Goal: Communication & Community: Answer question/provide support

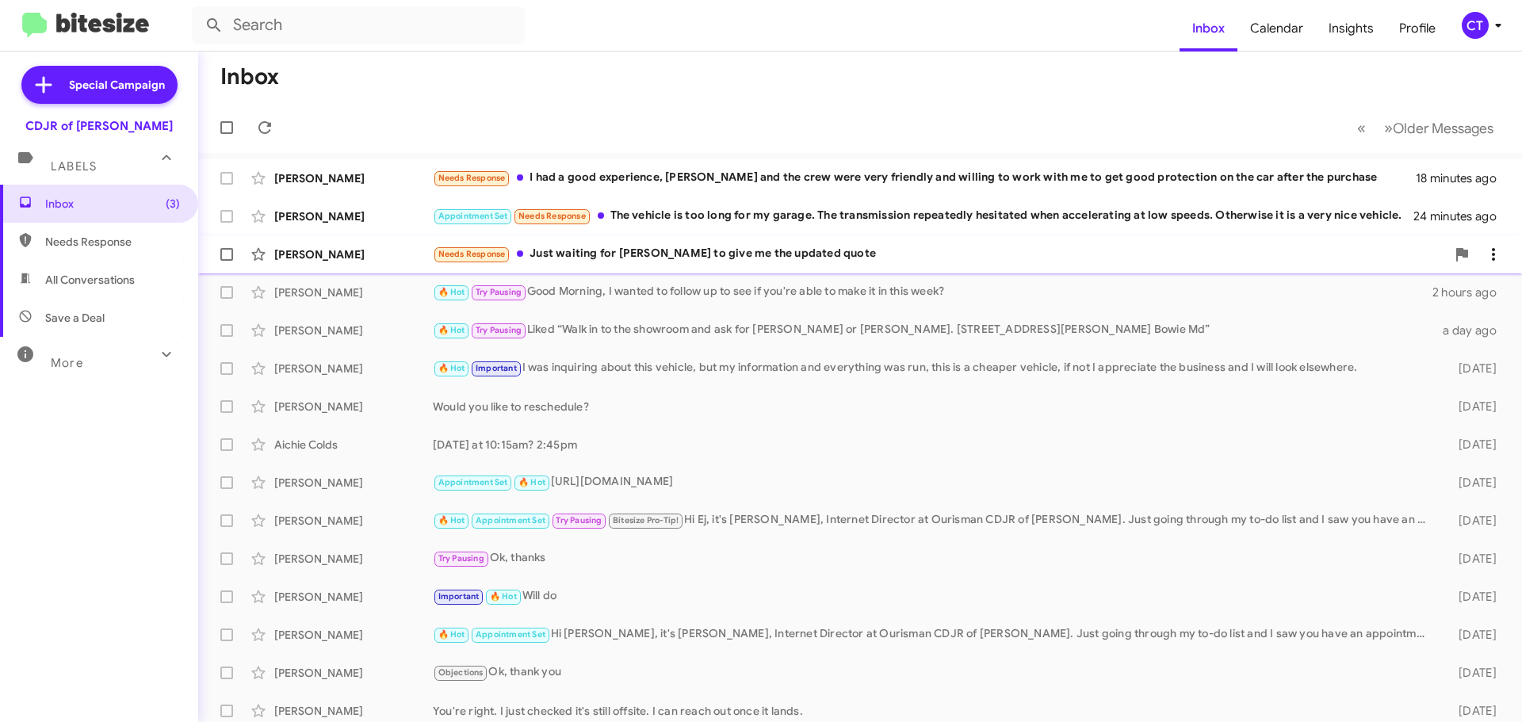
click at [804, 258] on div "Needs Response Just waiting for Ali to give me the updated quote" at bounding box center [939, 254] width 1013 height 18
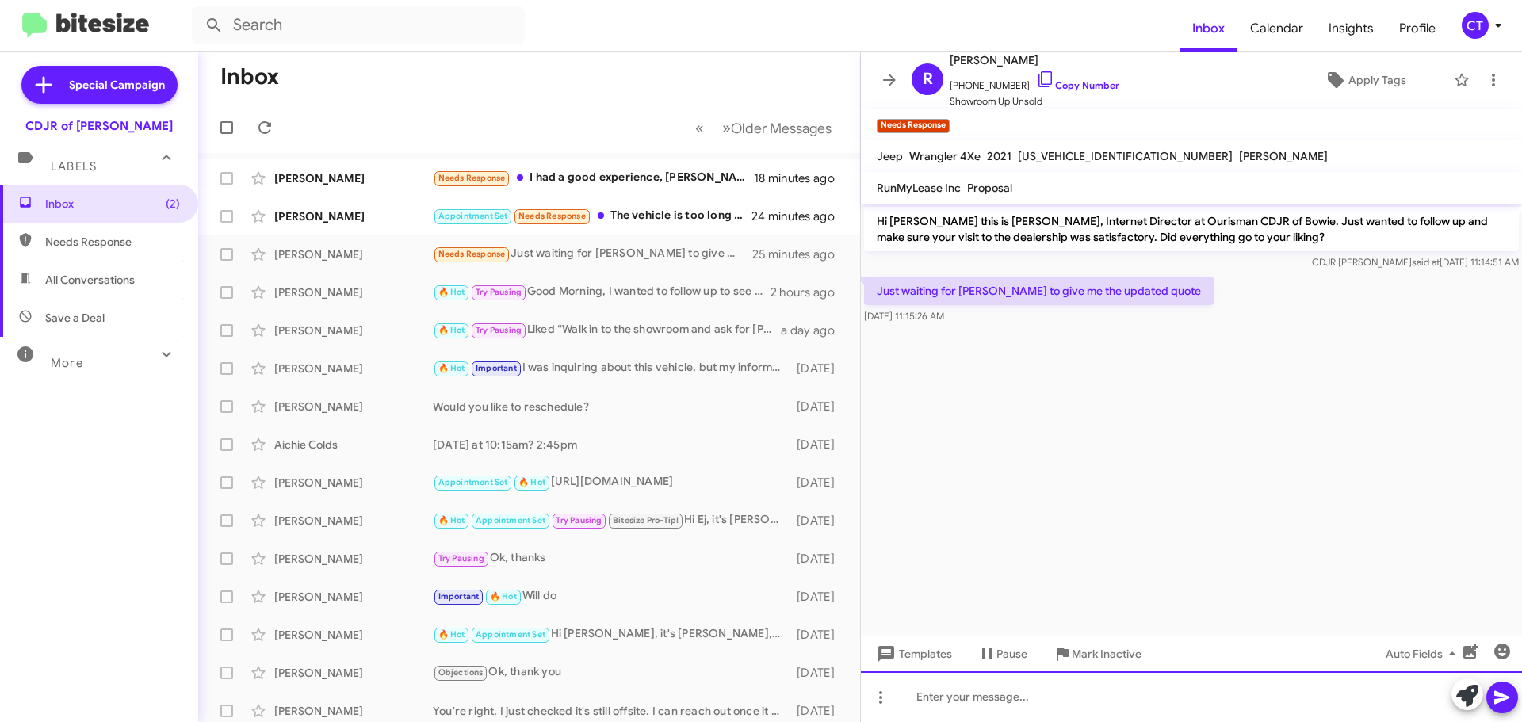
click at [1050, 694] on div at bounding box center [1191, 696] width 661 height 51
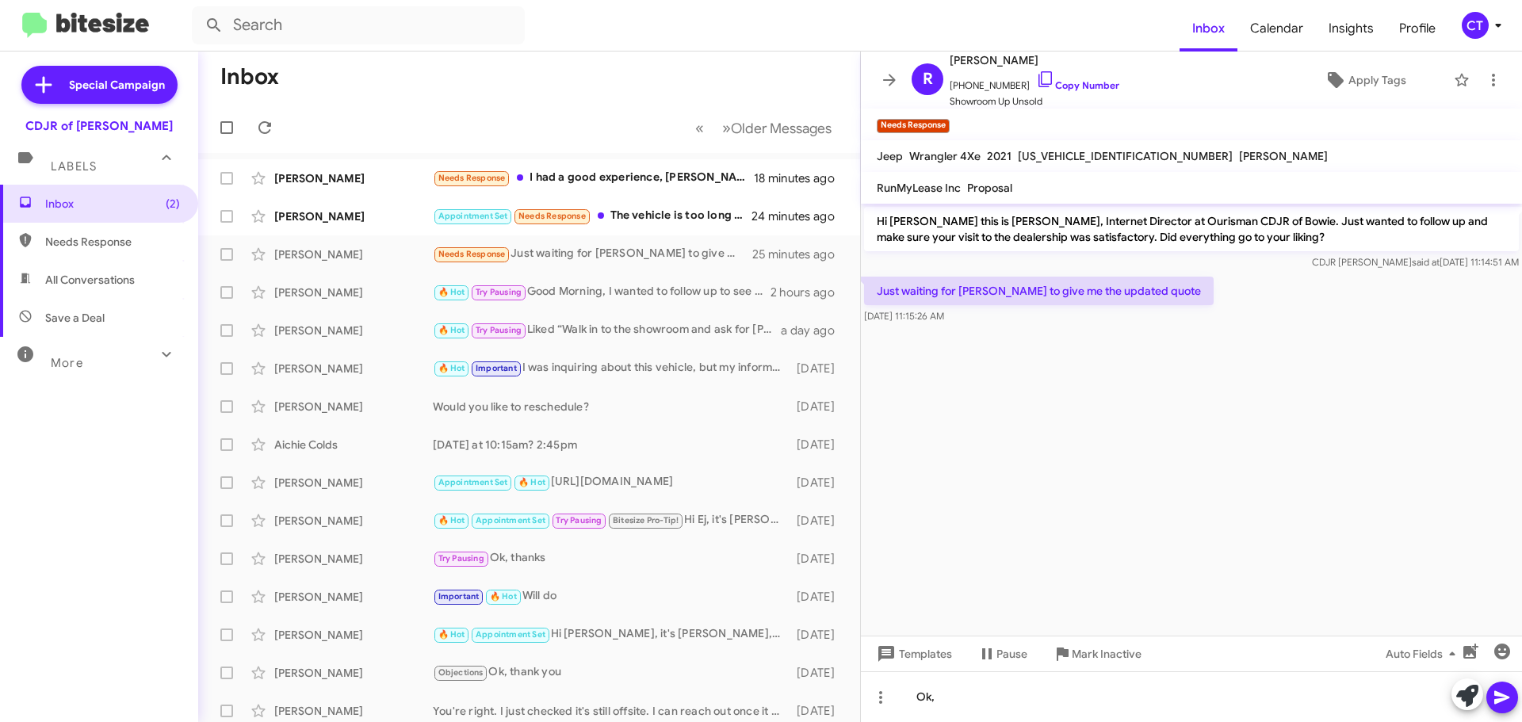
click at [1505, 701] on icon at bounding box center [1502, 697] width 19 height 19
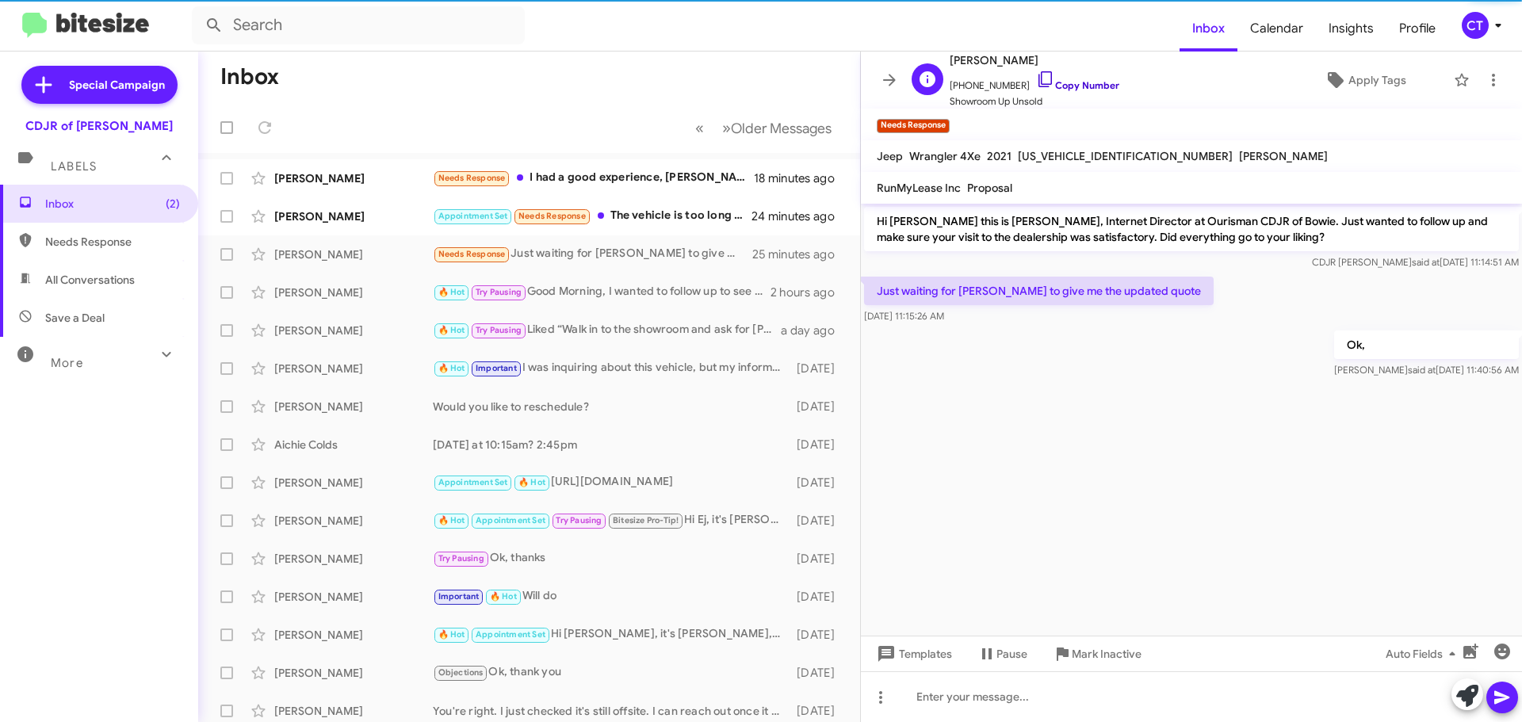
click at [1036, 74] on icon at bounding box center [1045, 79] width 19 height 19
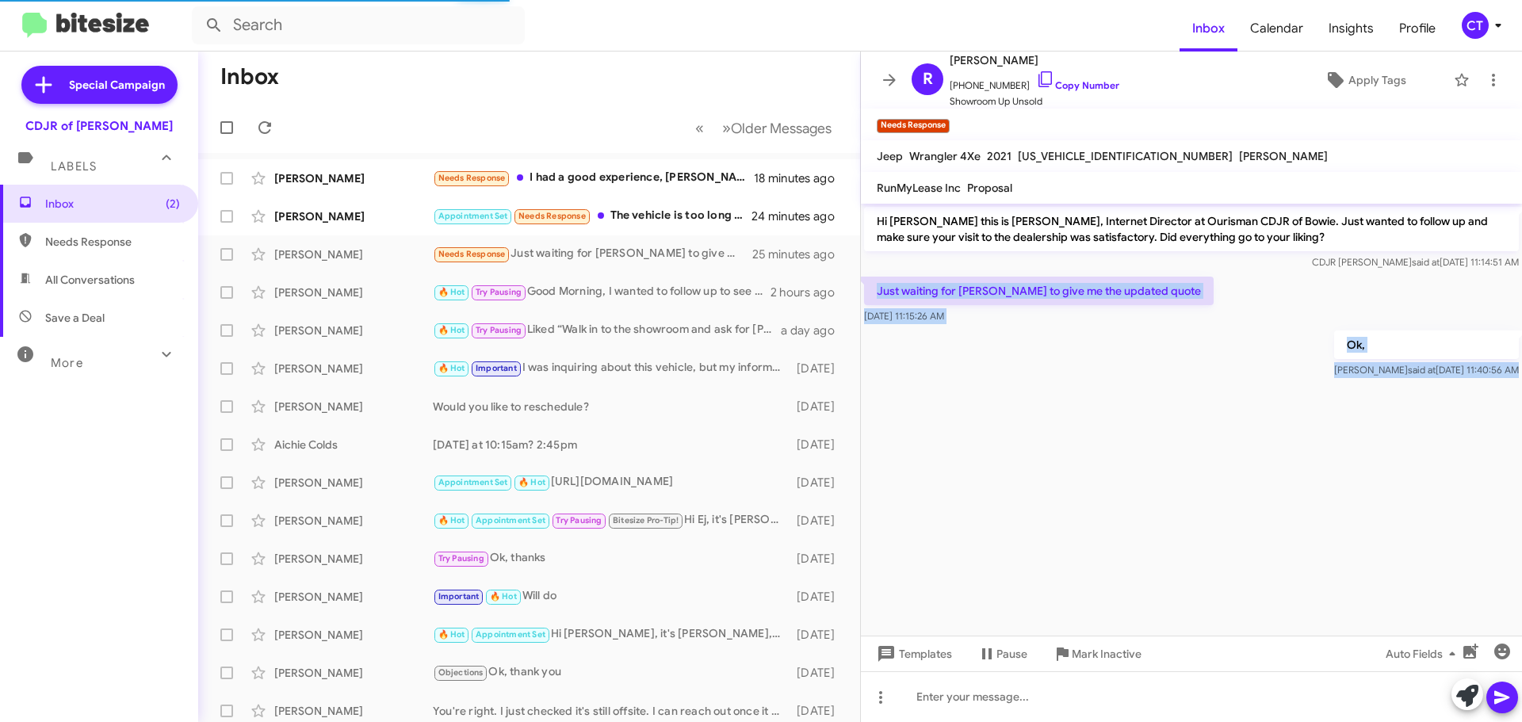
drag, startPoint x: 876, startPoint y: 285, endPoint x: 1022, endPoint y: 439, distance: 211.9
click at [1022, 439] on cdk-virtual-scroll-viewport "Hi Robert this is Ciara Taylor, Internet Director at Ourisman CDJR of Bowie. Ju…" at bounding box center [1191, 420] width 661 height 432
copy div "Just waiting for Ali to give me the updated quote Oct 15, 2025, 11:15:26 AM Ok,…"
click at [1485, 72] on icon at bounding box center [1493, 80] width 19 height 19
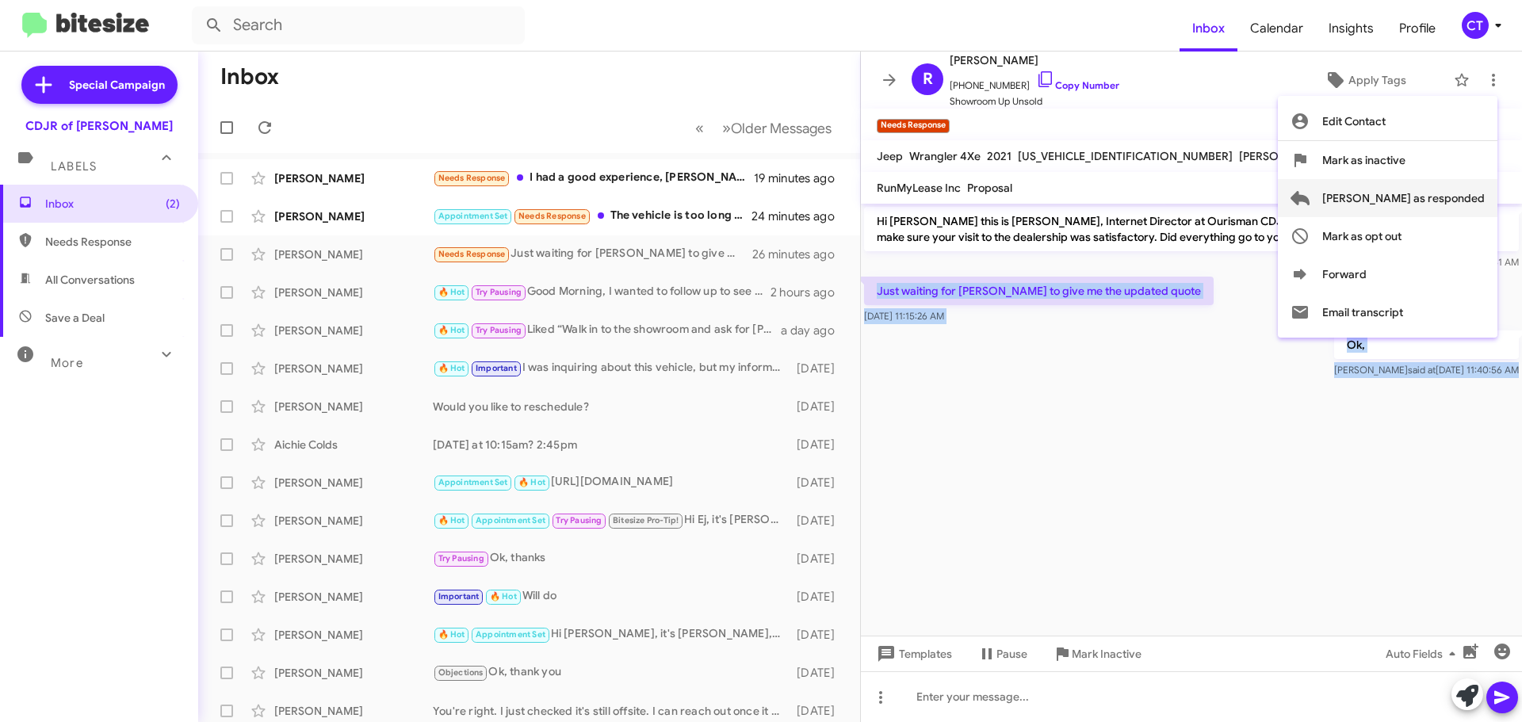
click at [1414, 197] on span "[PERSON_NAME] as responded" at bounding box center [1403, 198] width 162 height 38
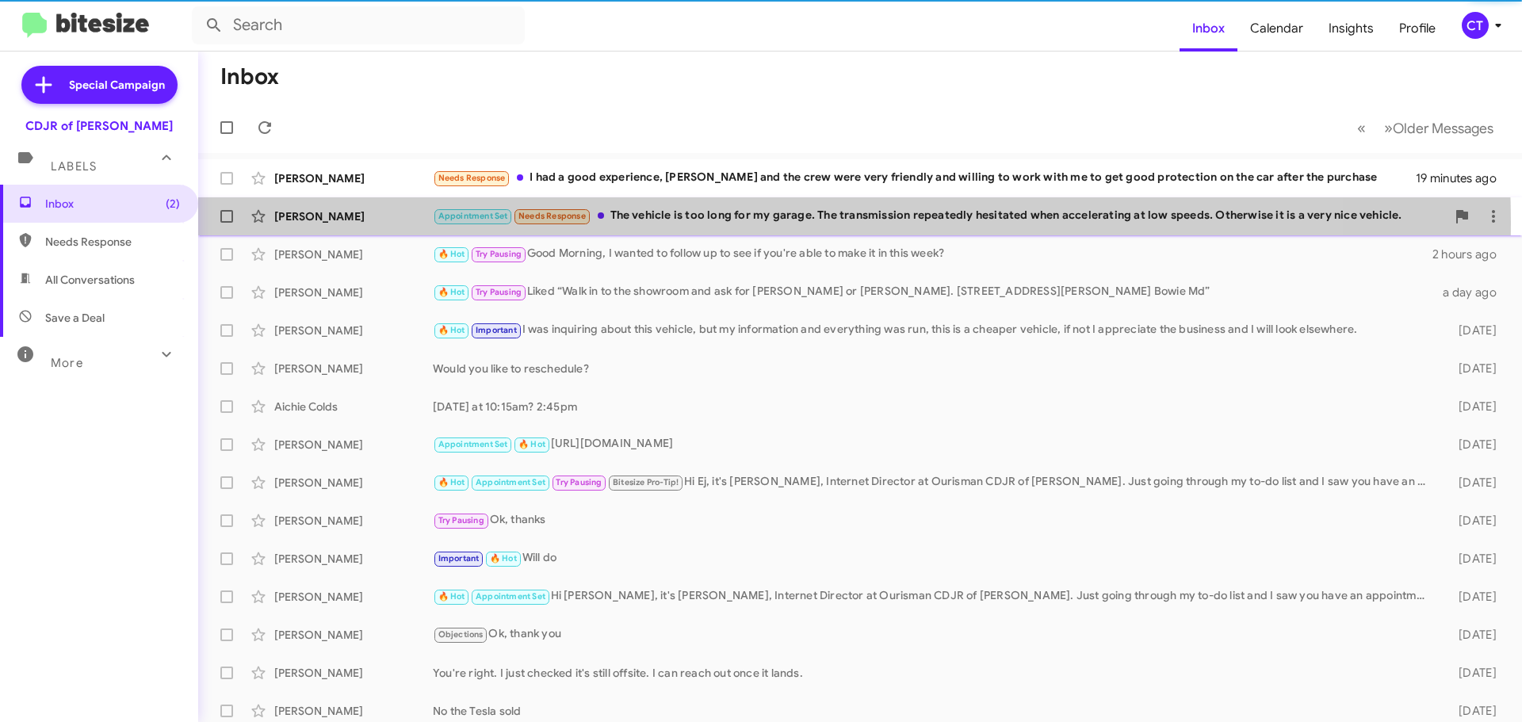
drag, startPoint x: 721, startPoint y: 222, endPoint x: 711, endPoint y: 235, distance: 16.3
click at [720, 222] on div "Appointment Set Needs Response The vehicle is too long for my garage. The trans…" at bounding box center [939, 216] width 1013 height 18
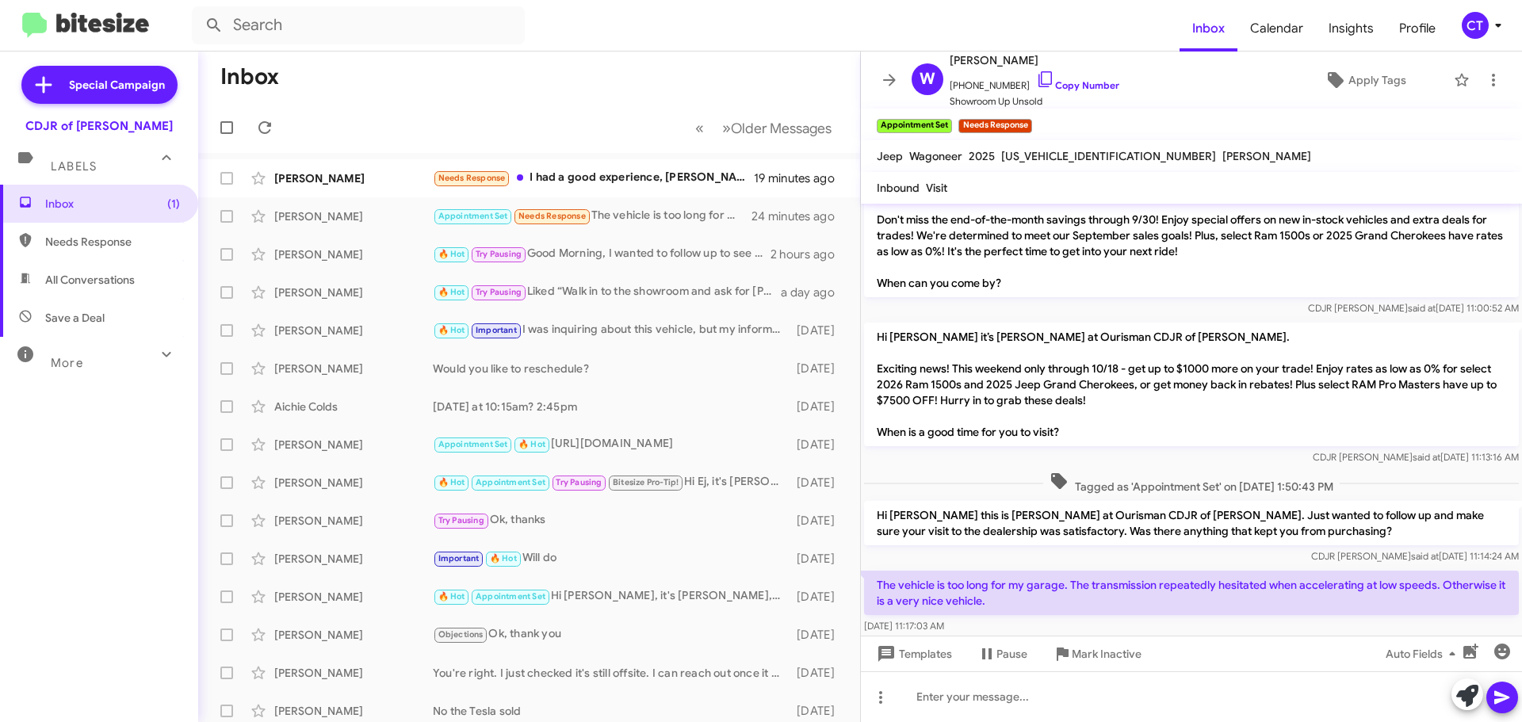
scroll to position [697, 0]
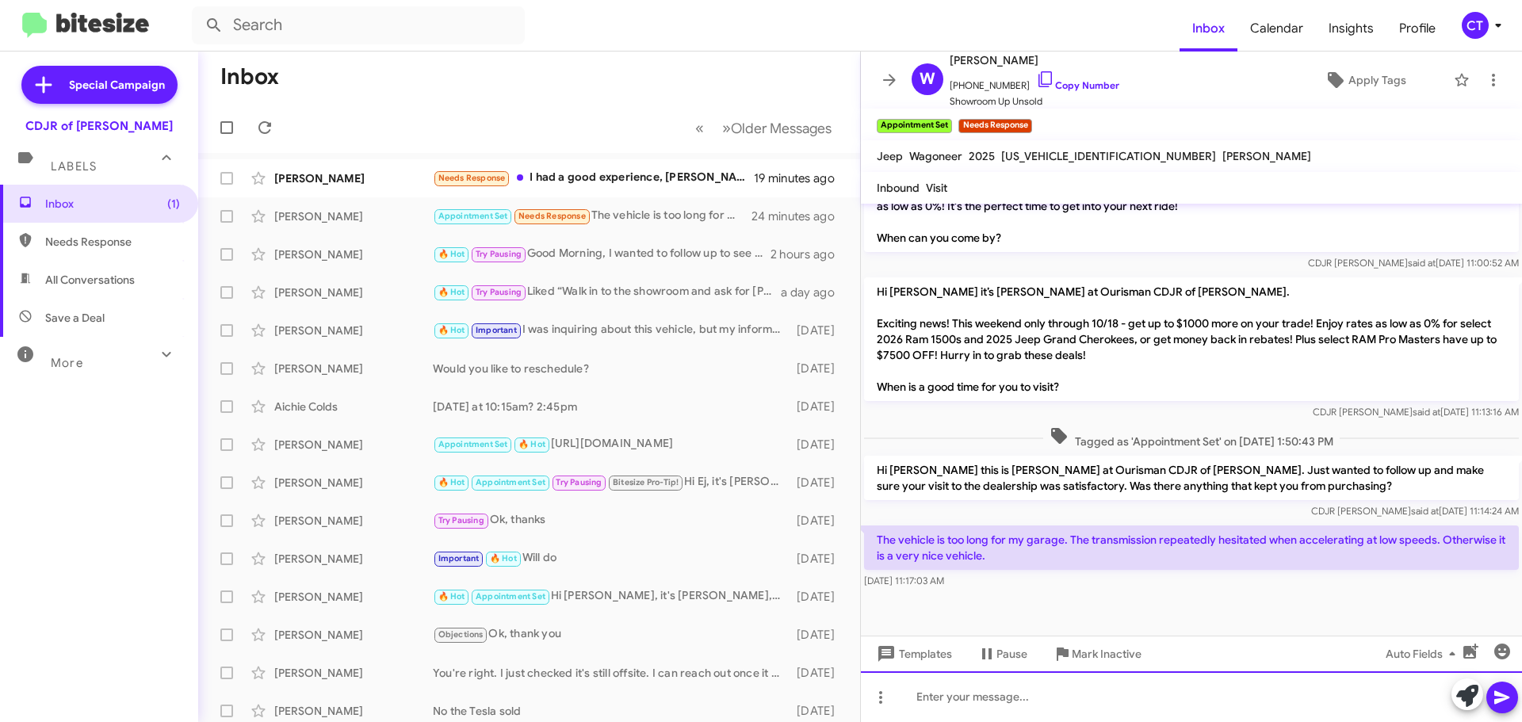
drag, startPoint x: 955, startPoint y: 701, endPoint x: 956, endPoint y: 687, distance: 13.5
click at [955, 699] on div at bounding box center [1191, 696] width 661 height 51
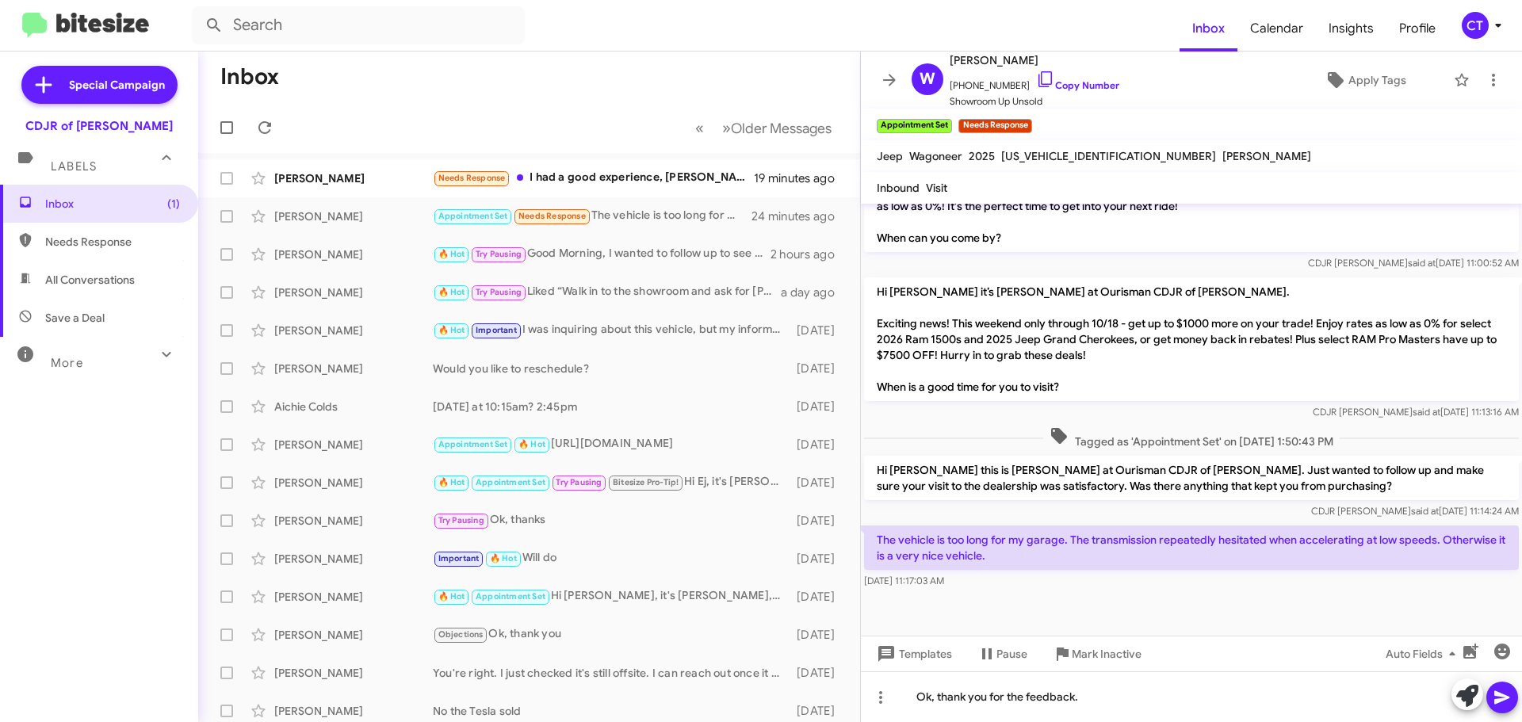
click at [1508, 702] on icon at bounding box center [1502, 697] width 19 height 19
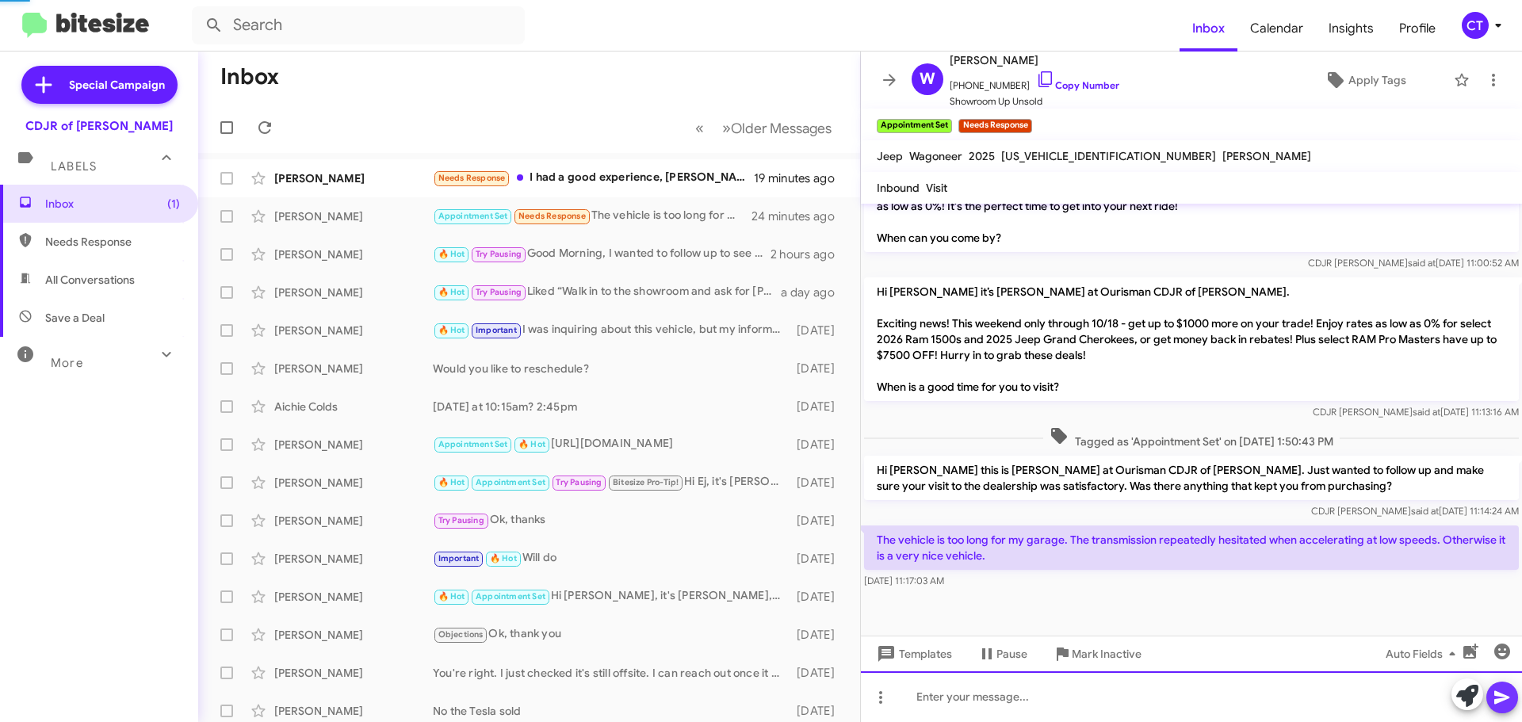
scroll to position [0, 0]
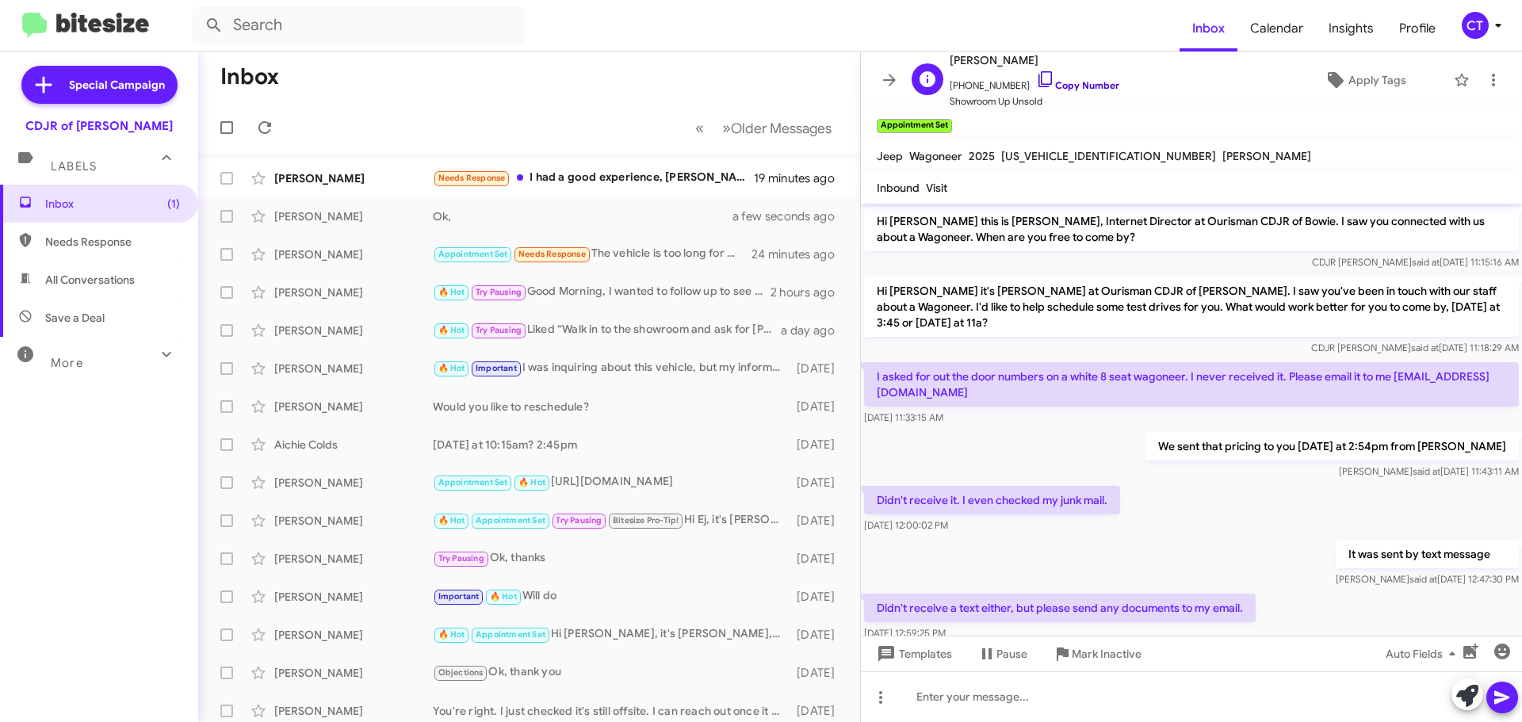
drag, startPoint x: 1066, startPoint y: 87, endPoint x: 1034, endPoint y: 90, distance: 31.9
click at [1066, 87] on link "Copy Number" at bounding box center [1077, 85] width 83 height 12
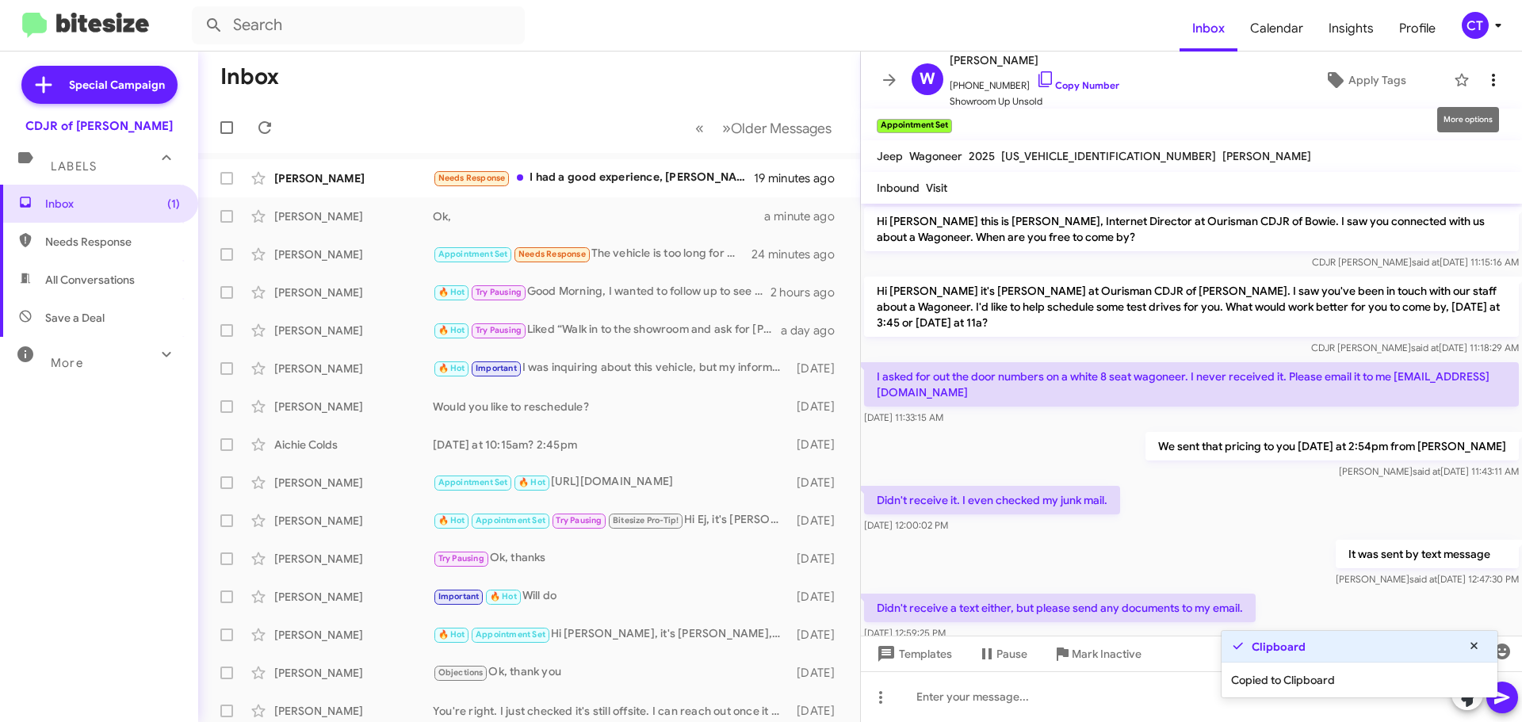
click at [1484, 73] on icon at bounding box center [1493, 80] width 19 height 19
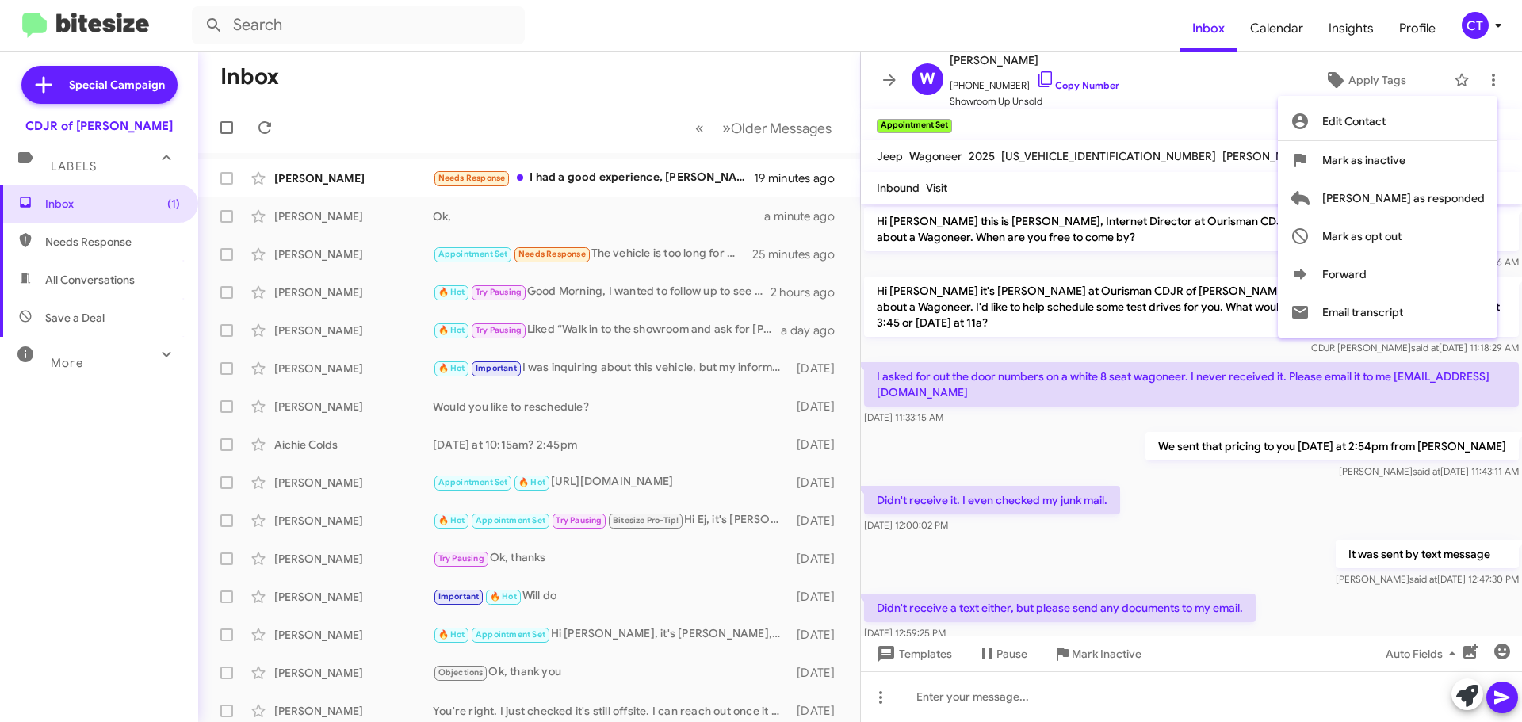
click at [988, 685] on div at bounding box center [761, 361] width 1522 height 722
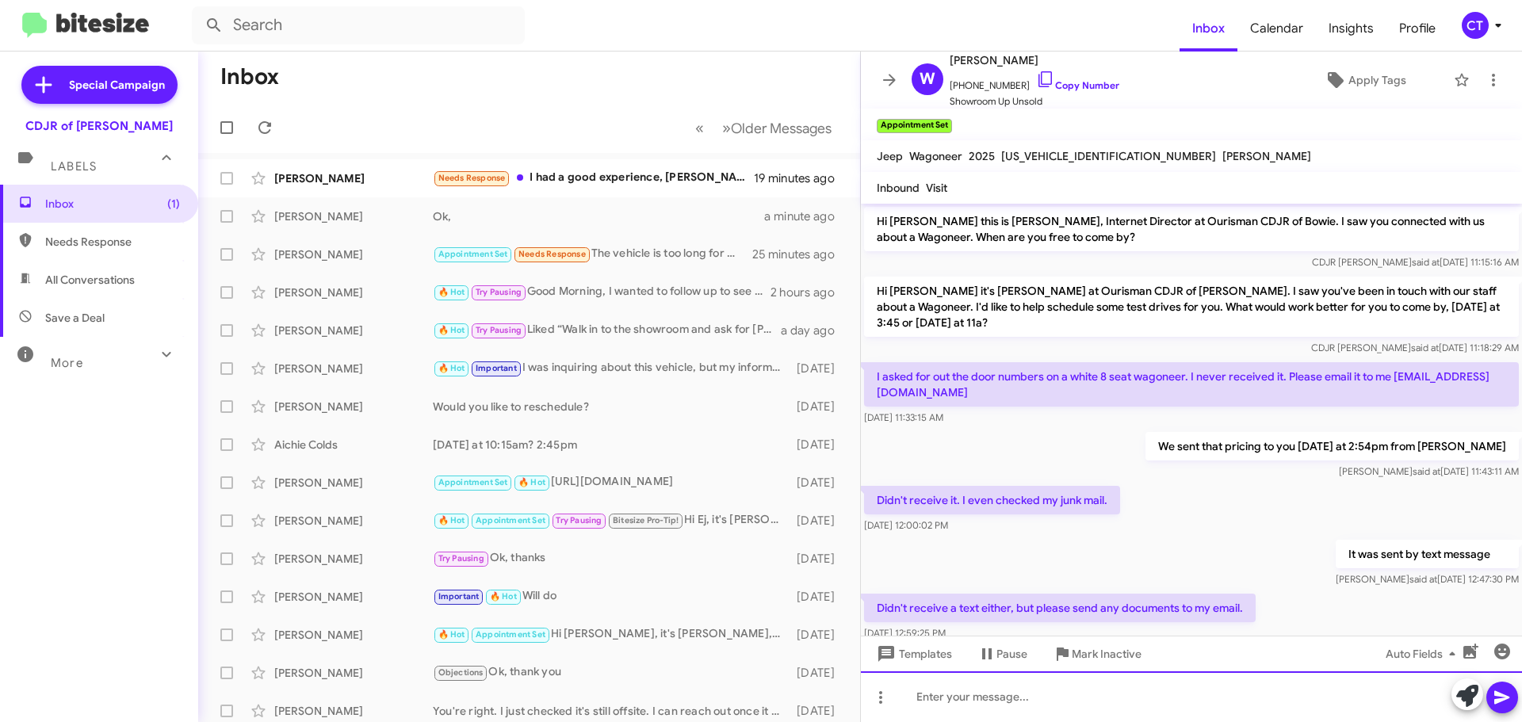
click at [987, 697] on div at bounding box center [1191, 696] width 661 height 51
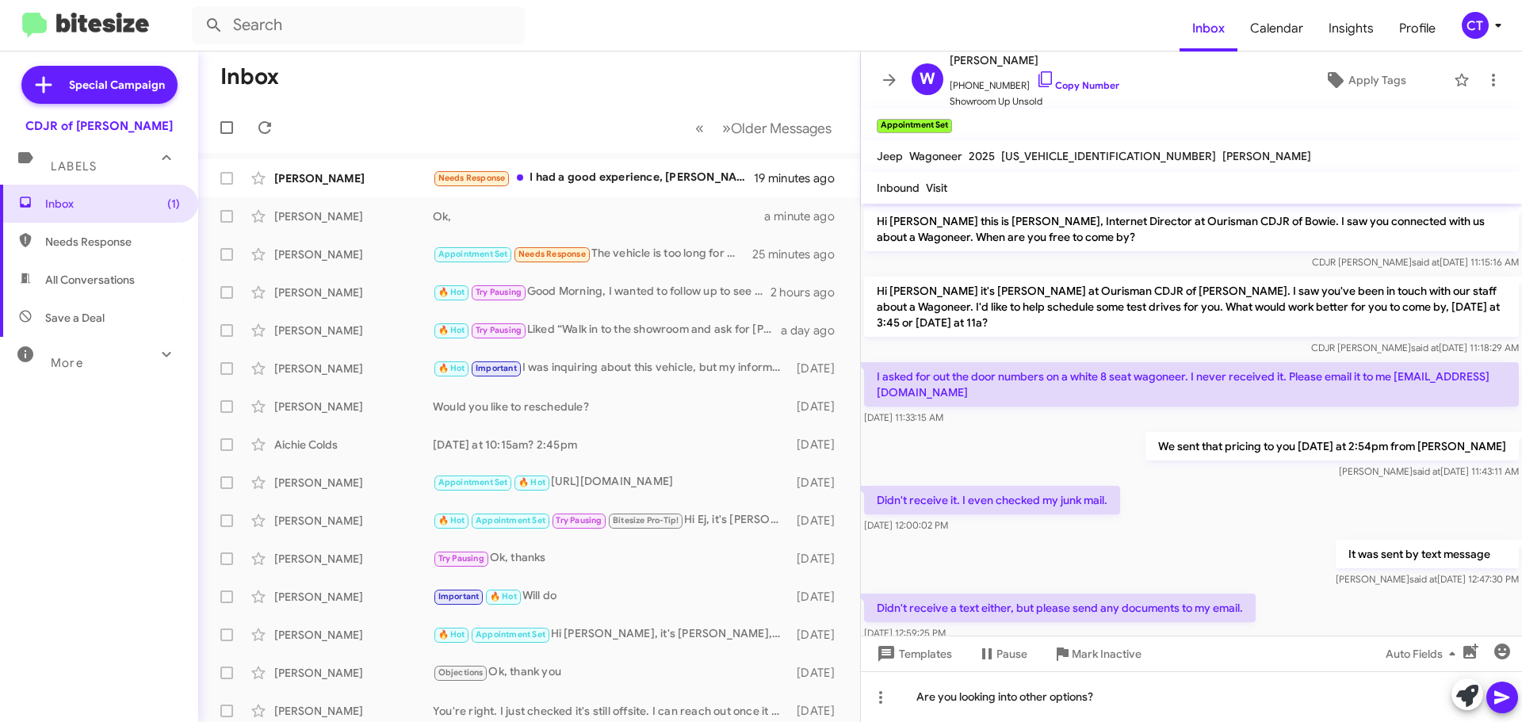
click at [1496, 690] on icon at bounding box center [1502, 697] width 19 height 19
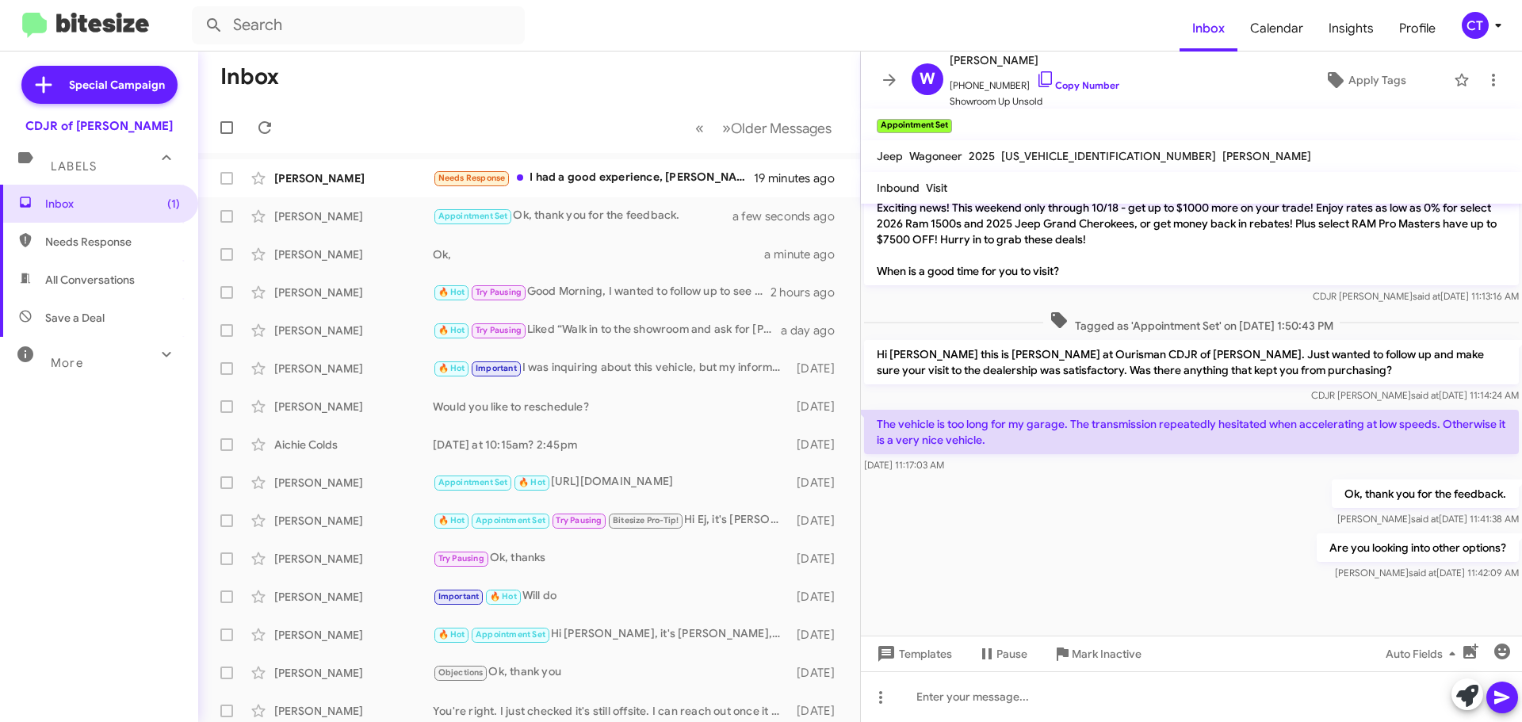
drag, startPoint x: 871, startPoint y: 399, endPoint x: 1521, endPoint y: 567, distance: 671.4
click at [1521, 567] on cdk-virtual-scroll-viewport "Hi Wayne this is Ciara Taylor, Internet Director at Ourisman CDJR of Bowie. I s…" at bounding box center [1191, 420] width 661 height 432
copy div "The vehicle is too long for my garage. The transmission repeatedly hesitated wh…"
click at [1498, 74] on mat-toolbar "W Wayne Wright +13013109016 Copy Number Showroom Up Unsold Apply Tags" at bounding box center [1191, 80] width 661 height 57
click at [1486, 87] on icon at bounding box center [1493, 80] width 19 height 19
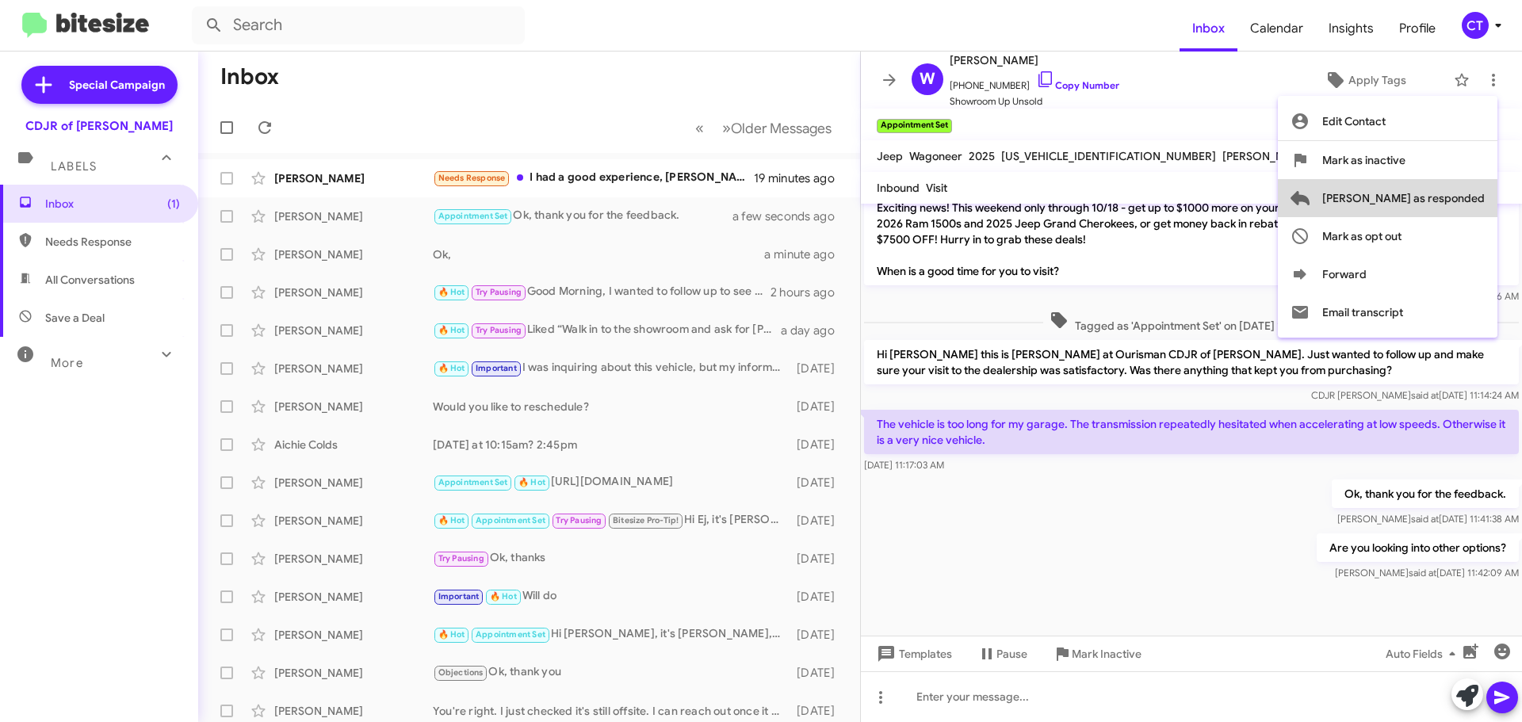
click at [1465, 190] on span "[PERSON_NAME] as responded" at bounding box center [1403, 198] width 162 height 38
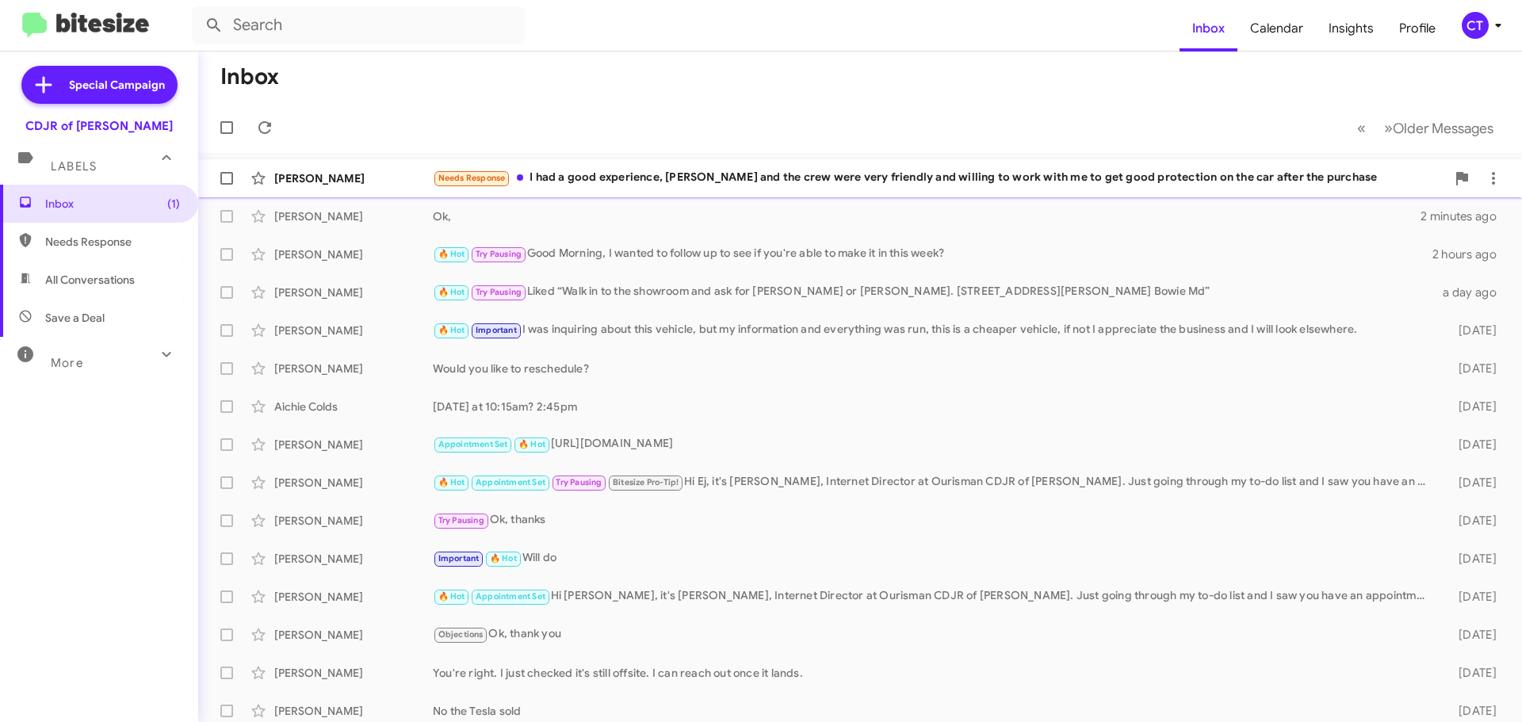
drag, startPoint x: 622, startPoint y: 164, endPoint x: 607, endPoint y: 189, distance: 29.5
click at [623, 165] on div "Ayobami Adeyemo Needs Response I had a good experience, Jeremy and the crew wer…" at bounding box center [860, 178] width 1298 height 32
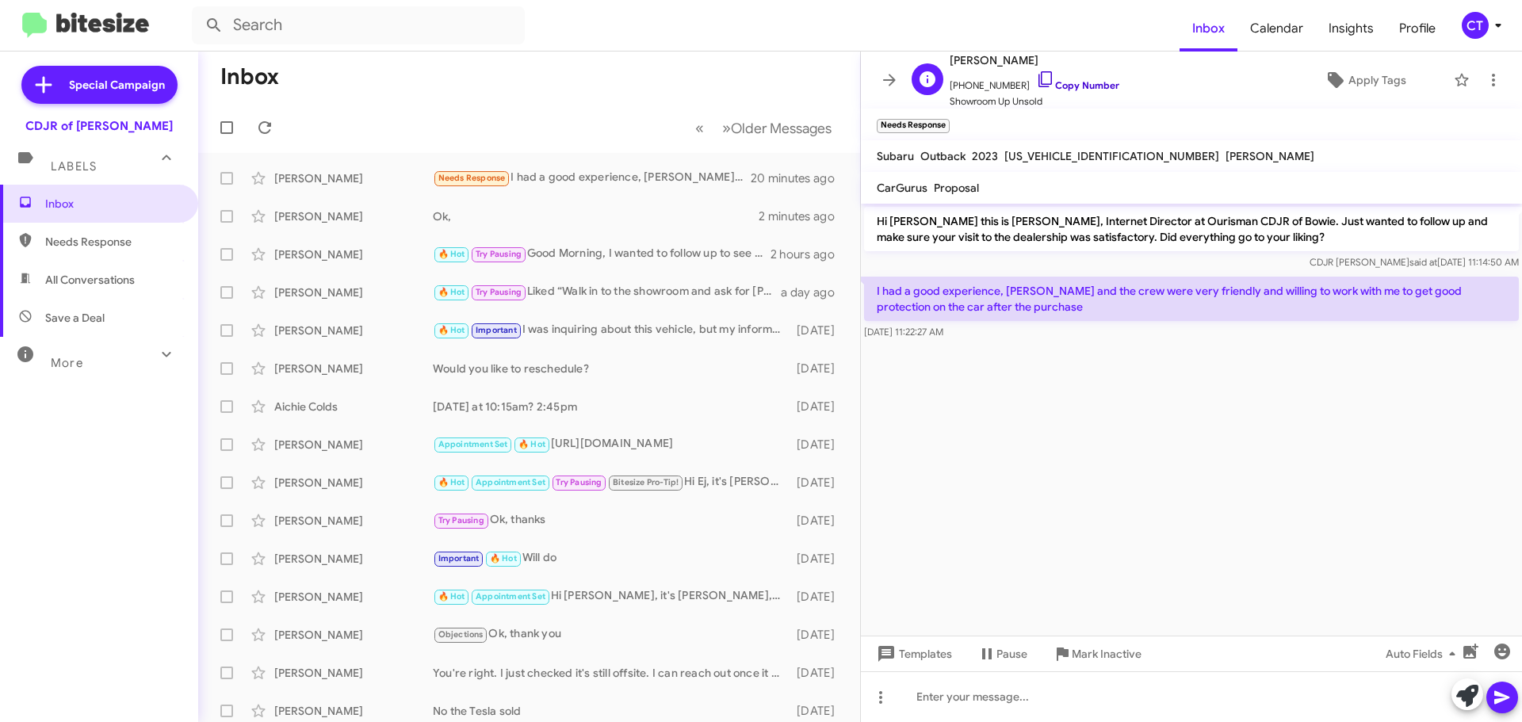
click at [1036, 79] on icon at bounding box center [1045, 79] width 19 height 19
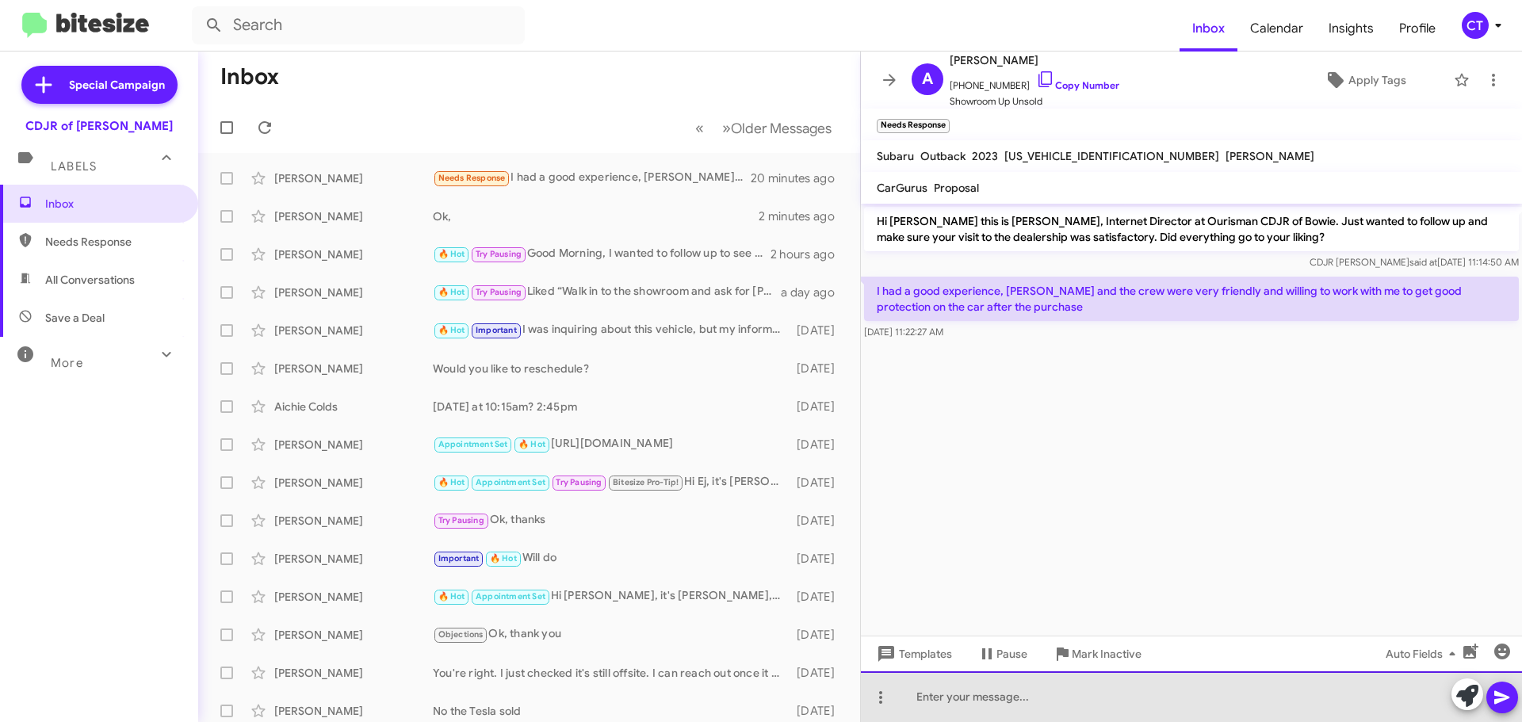
drag, startPoint x: 958, startPoint y: 703, endPoint x: 926, endPoint y: 720, distance: 35.8
click at [958, 702] on div at bounding box center [1191, 696] width 661 height 51
click at [1113, 678] on div "Perfect!" at bounding box center [1191, 696] width 661 height 51
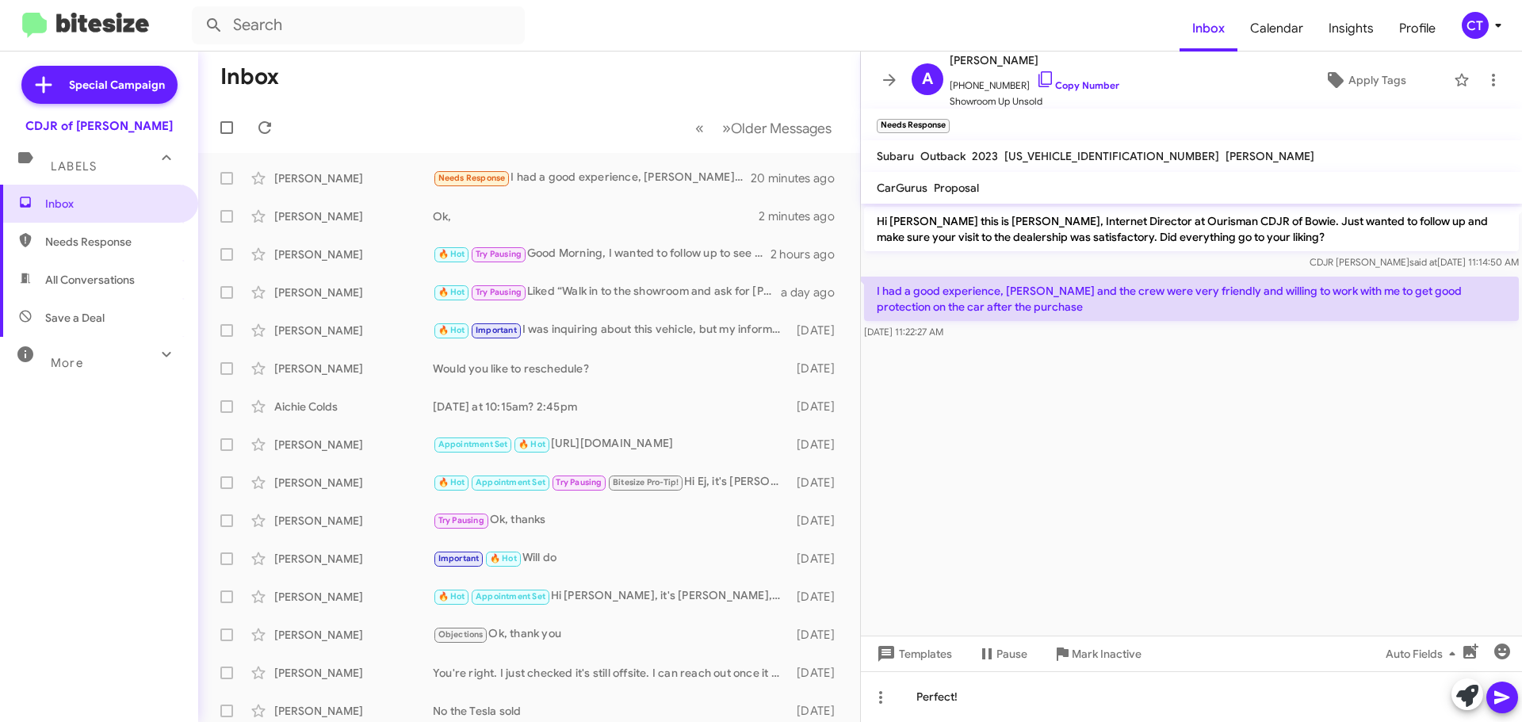
click at [1497, 711] on span at bounding box center [1502, 698] width 19 height 32
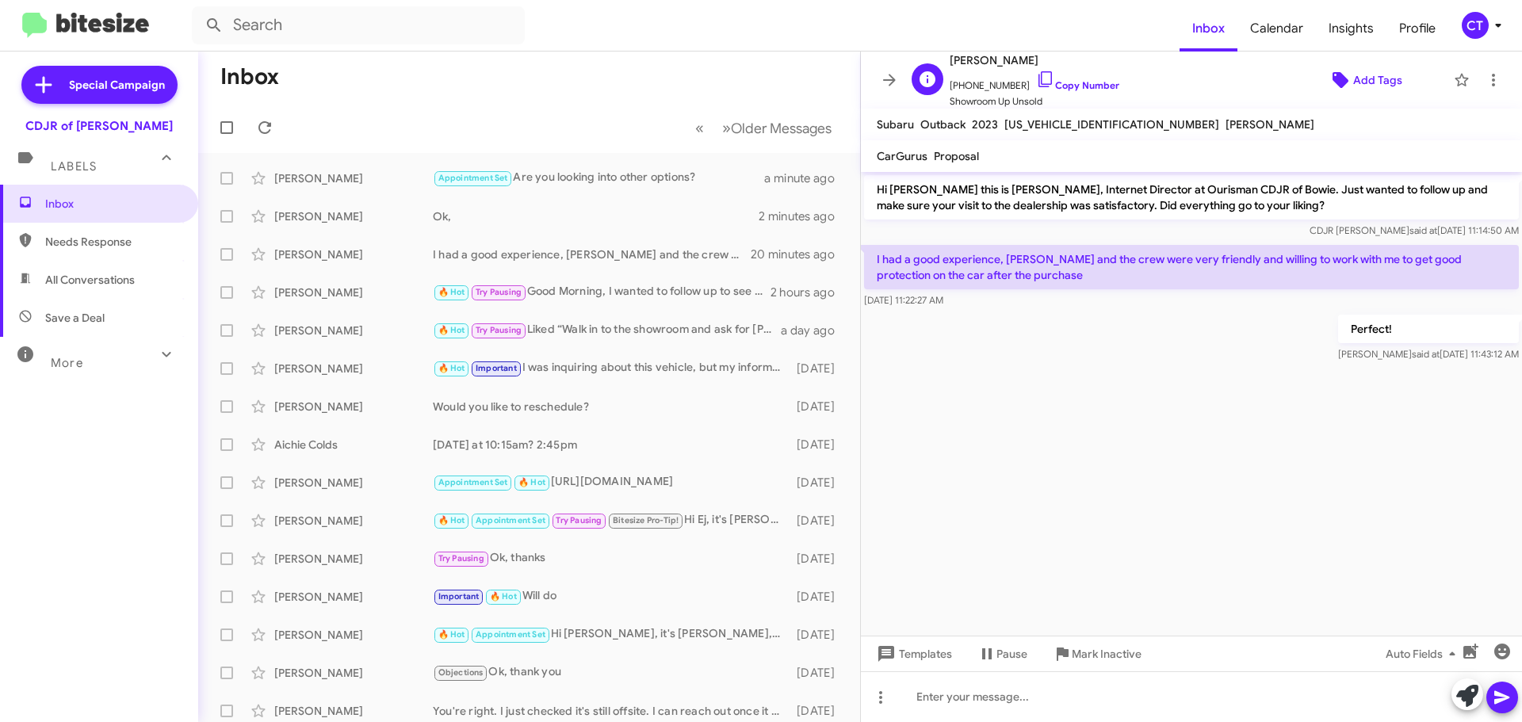
click at [1353, 84] on span "Add Tags" at bounding box center [1377, 80] width 49 height 29
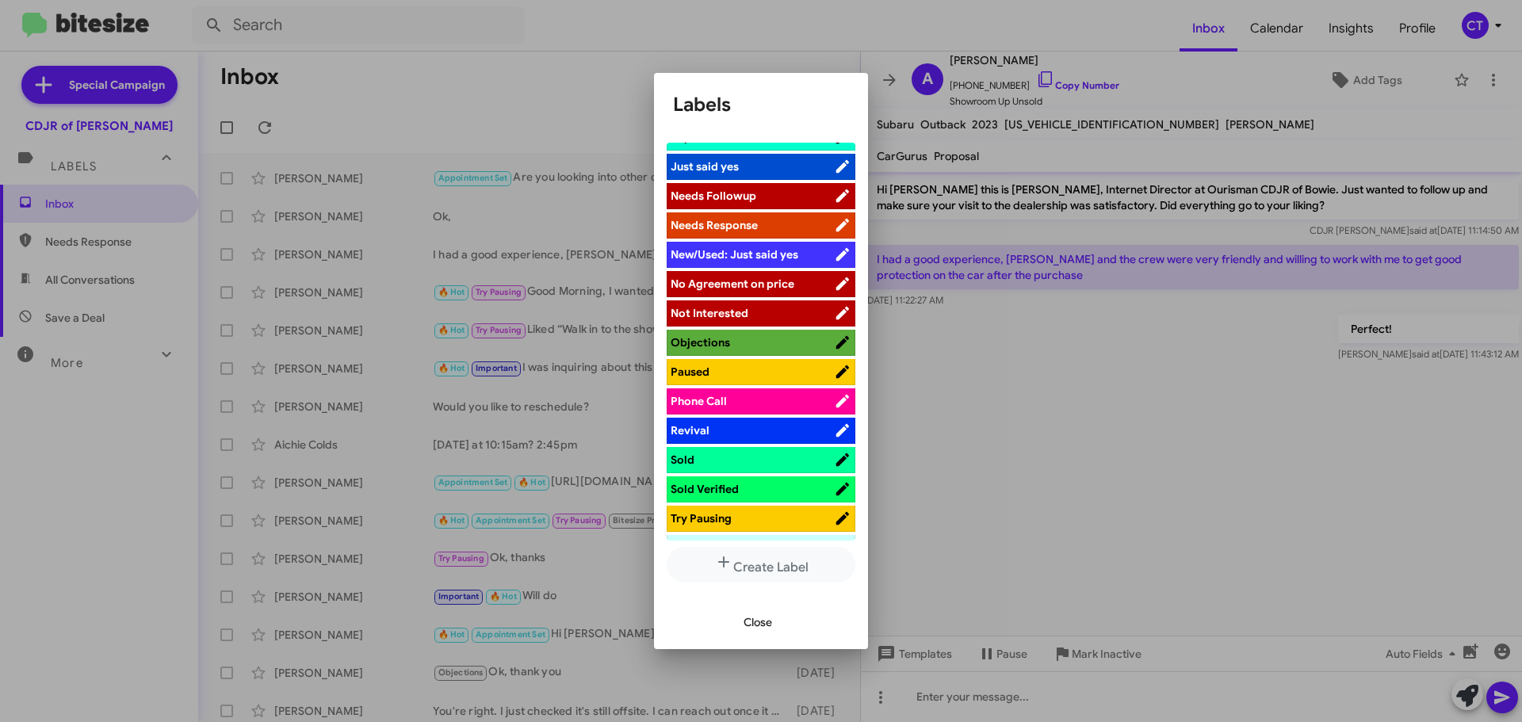
scroll to position [476, 0]
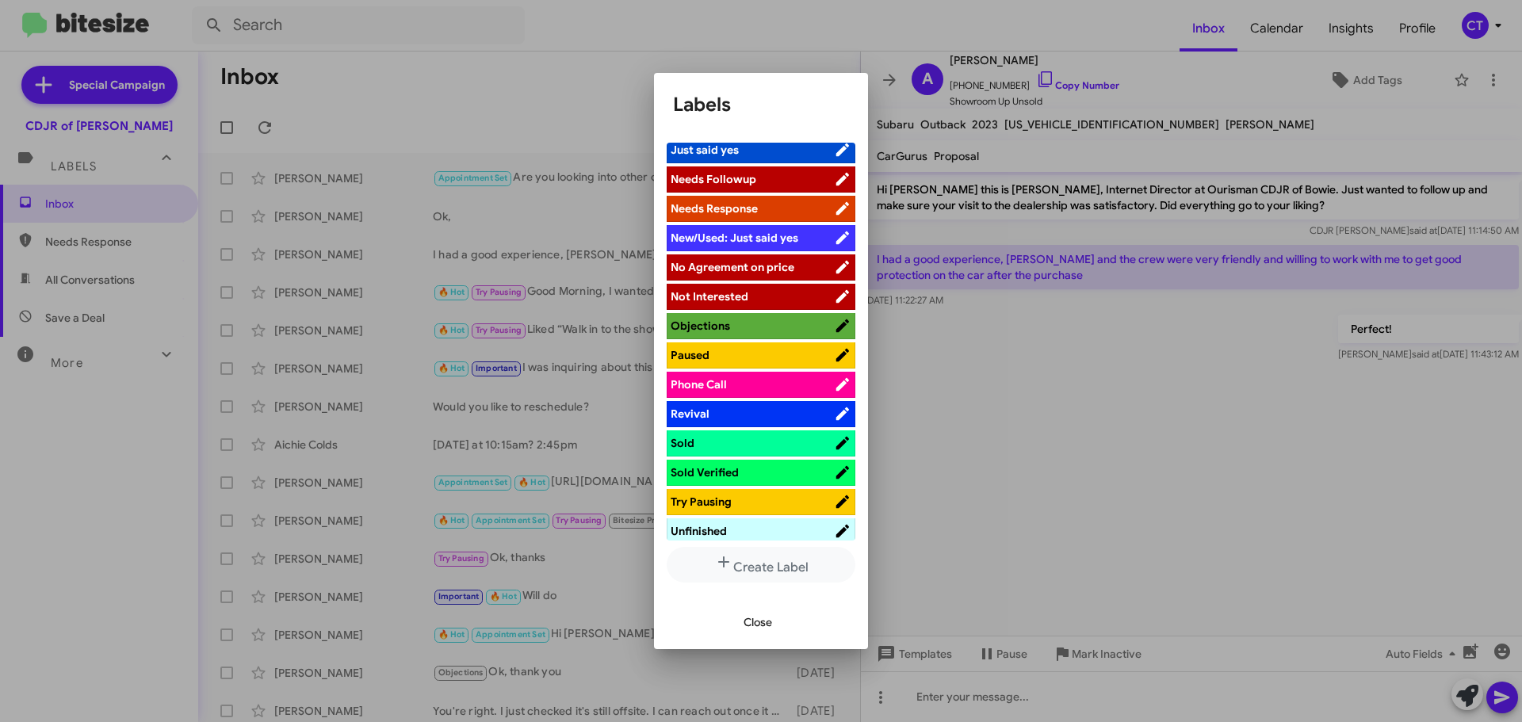
click at [811, 478] on span "Sold Verified" at bounding box center [752, 473] width 163 height 16
click at [1157, 60] on div at bounding box center [761, 361] width 1522 height 722
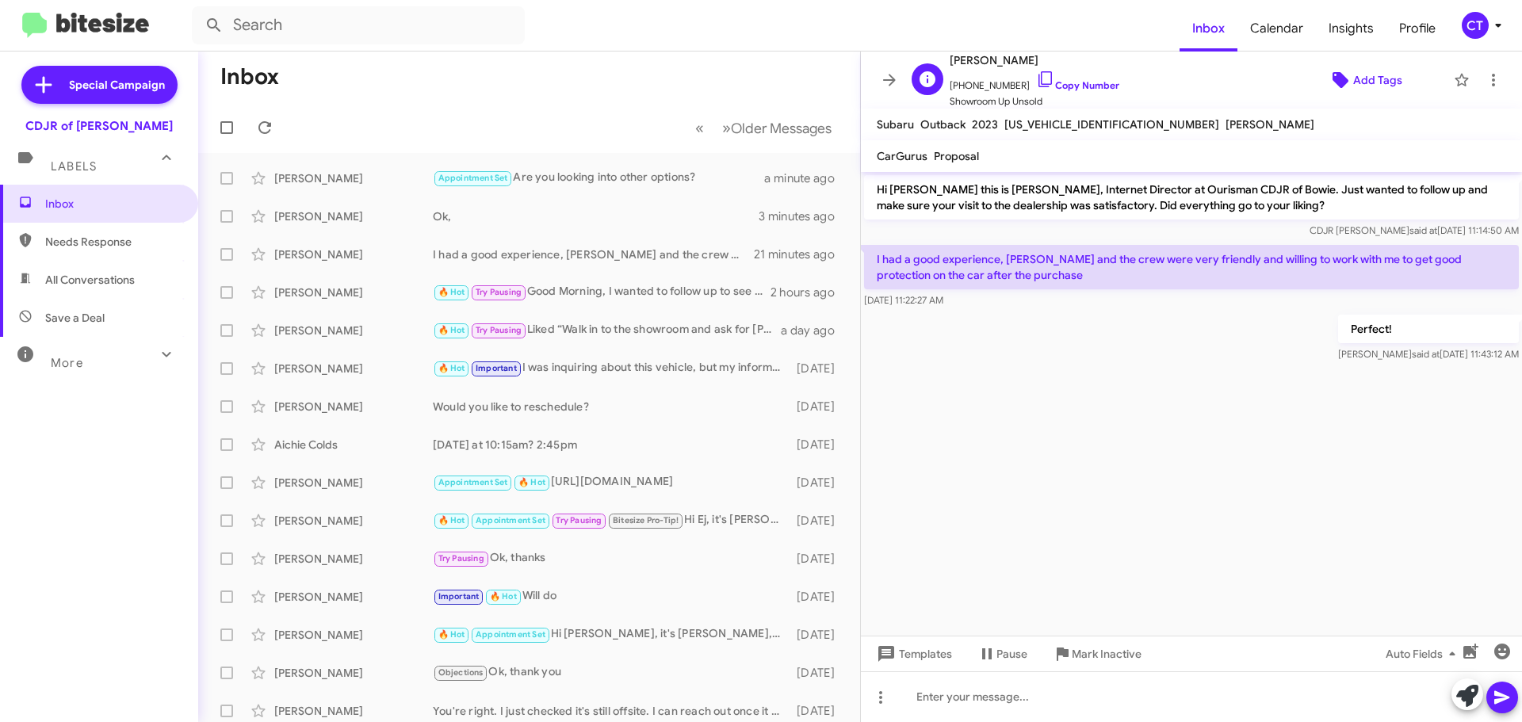
click at [1332, 90] on span "Add Tags" at bounding box center [1364, 80] width 137 height 29
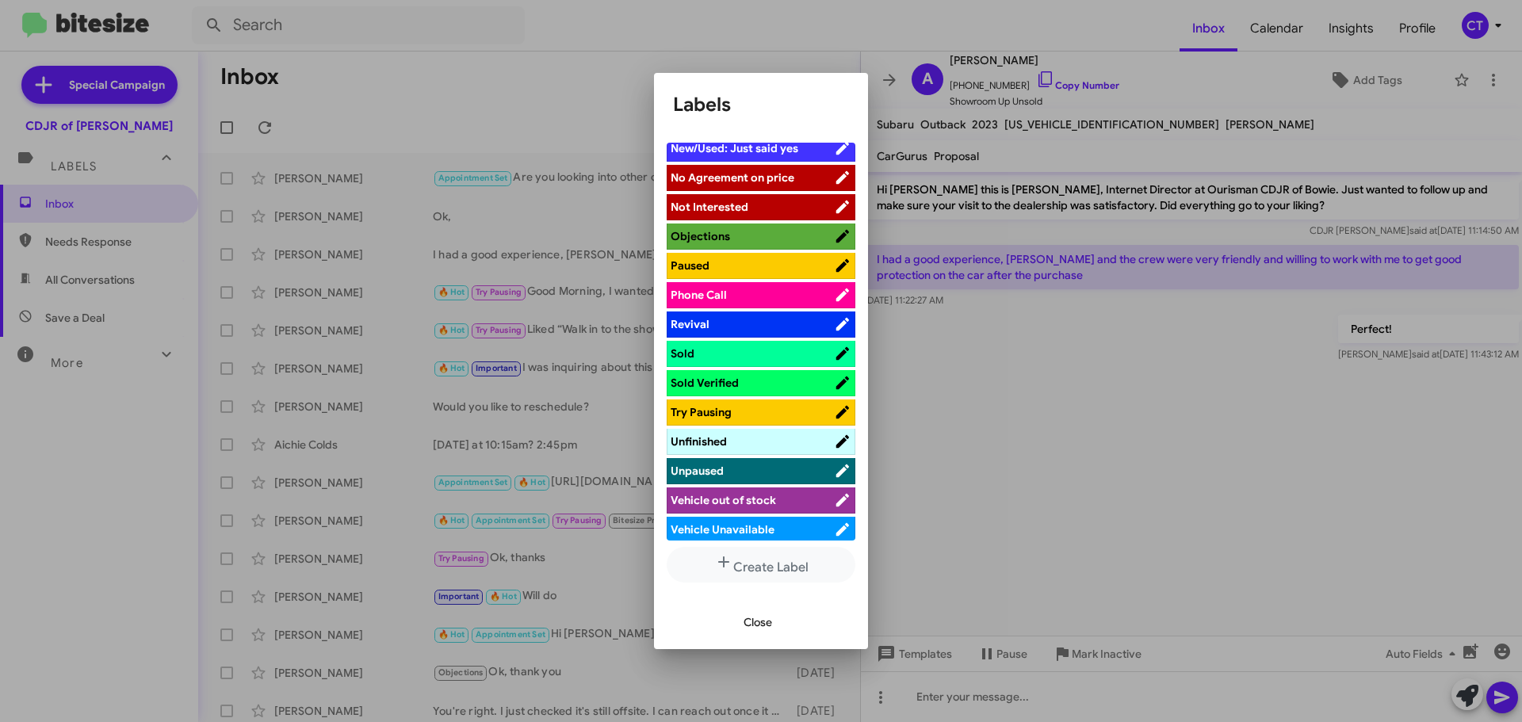
scroll to position [571, 0]
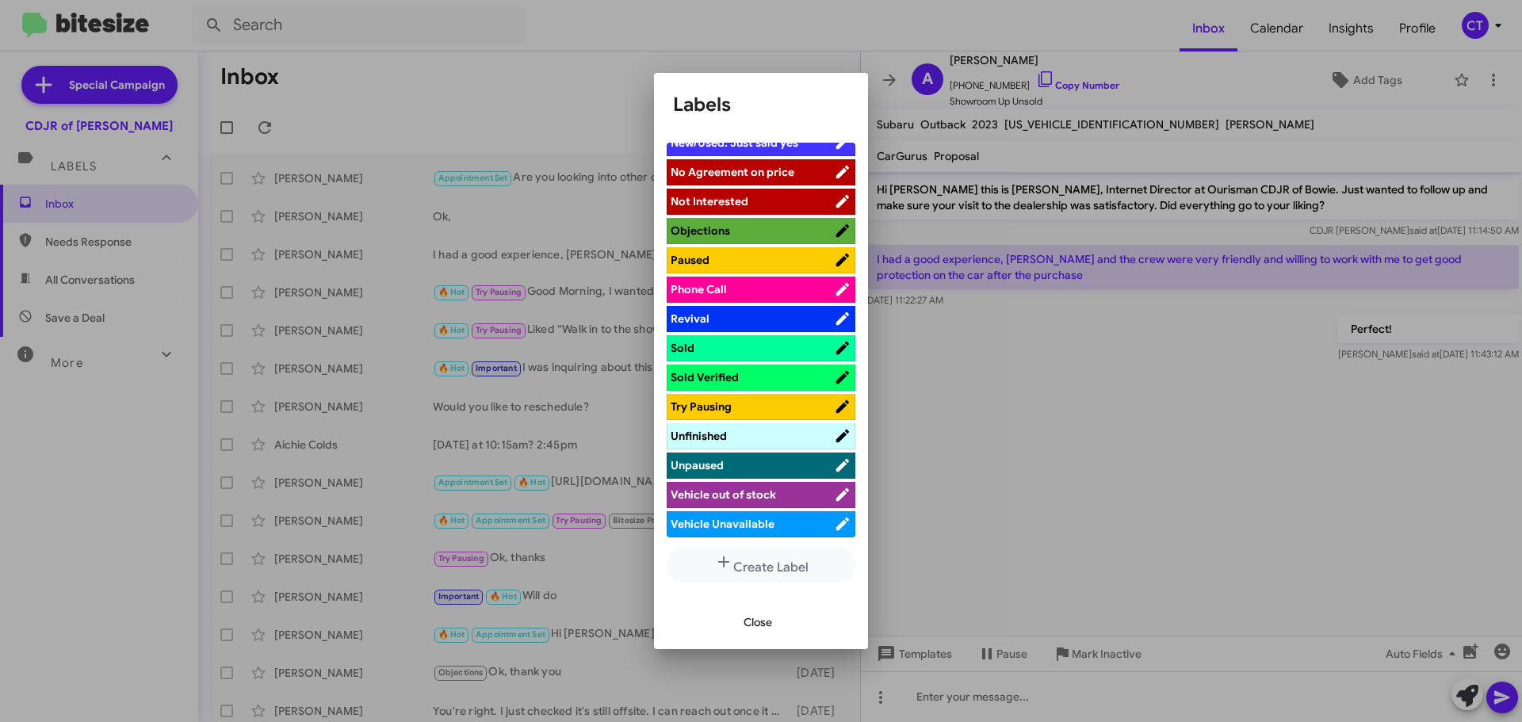
click at [779, 373] on span "Sold Verified" at bounding box center [752, 377] width 163 height 16
click at [762, 624] on span "Close" at bounding box center [758, 622] width 29 height 29
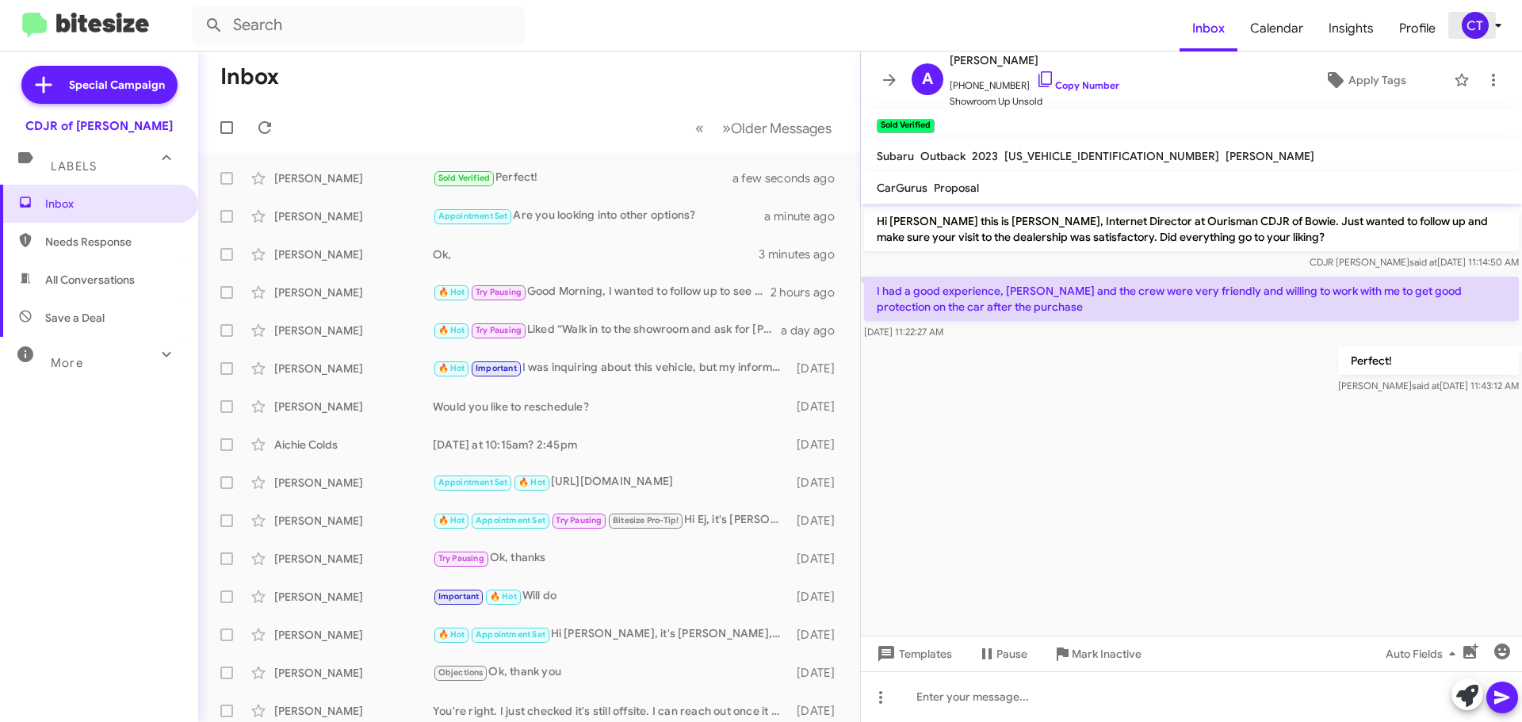
click at [1489, 25] on icon at bounding box center [1498, 25] width 19 height 19
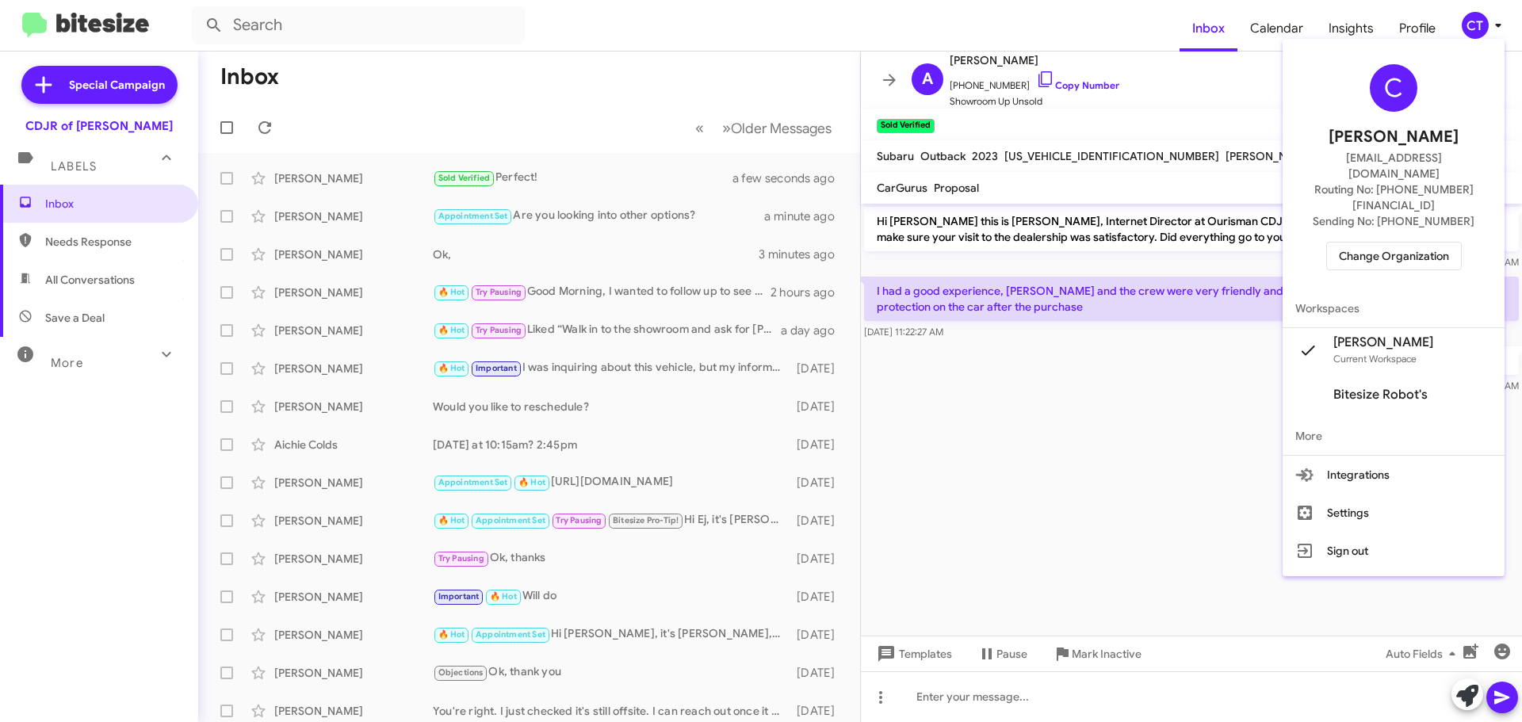
click at [1401, 243] on span "Change Organization" at bounding box center [1394, 256] width 110 height 27
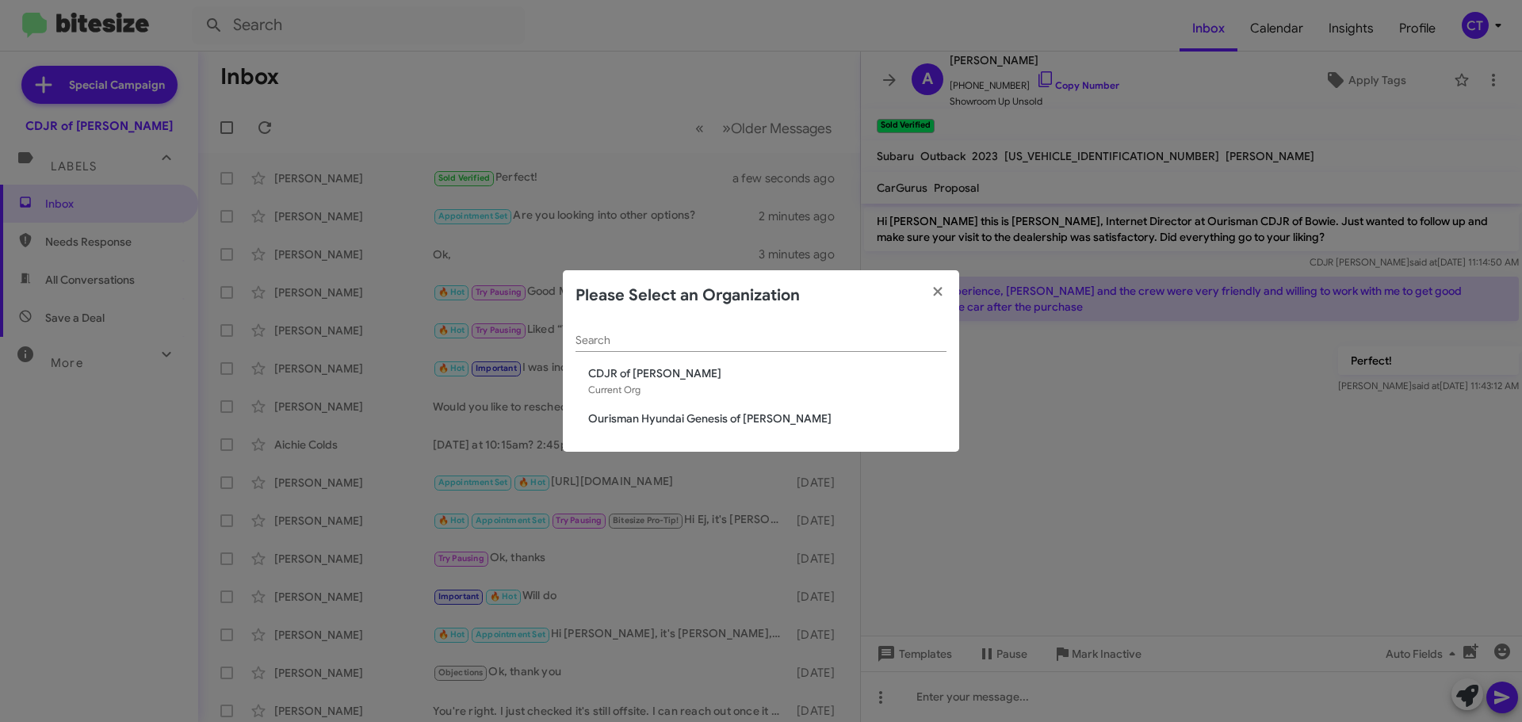
click at [630, 415] on span "Ourisman Hyundai Genesis of [PERSON_NAME]" at bounding box center [767, 419] width 358 height 16
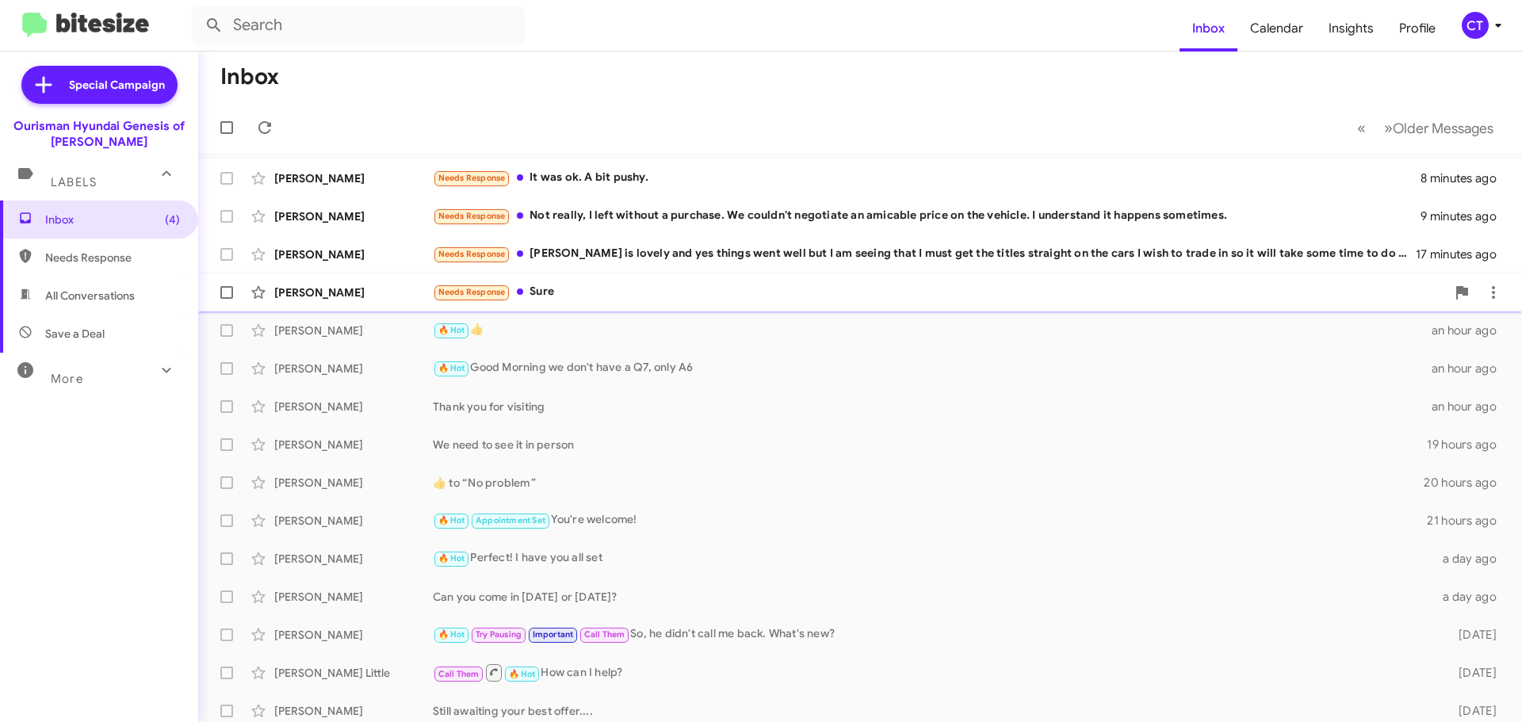
click at [623, 269] on div "[PERSON_NAME] Needs Response [PERSON_NAME] is lovely and yes things went well b…" at bounding box center [860, 255] width 1298 height 32
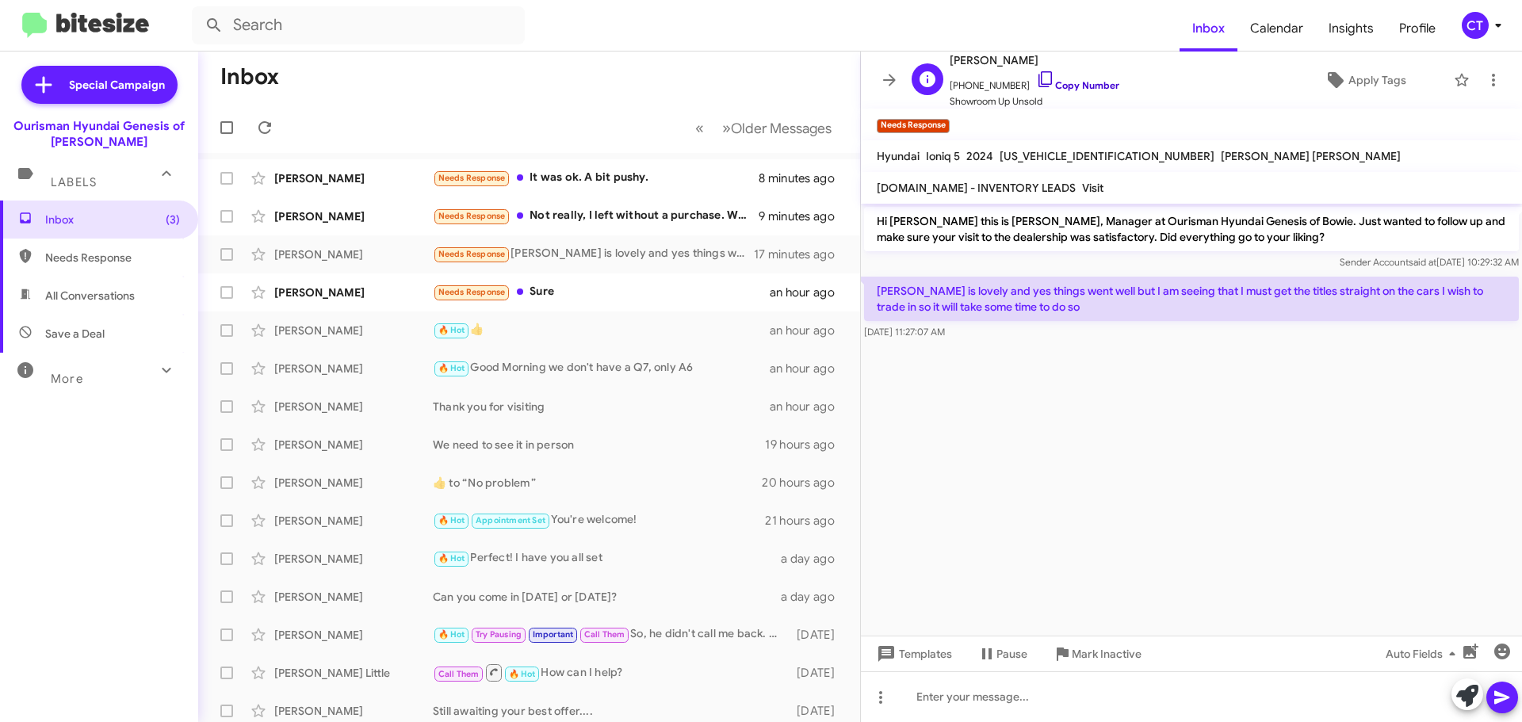
click at [1036, 75] on icon at bounding box center [1045, 79] width 19 height 19
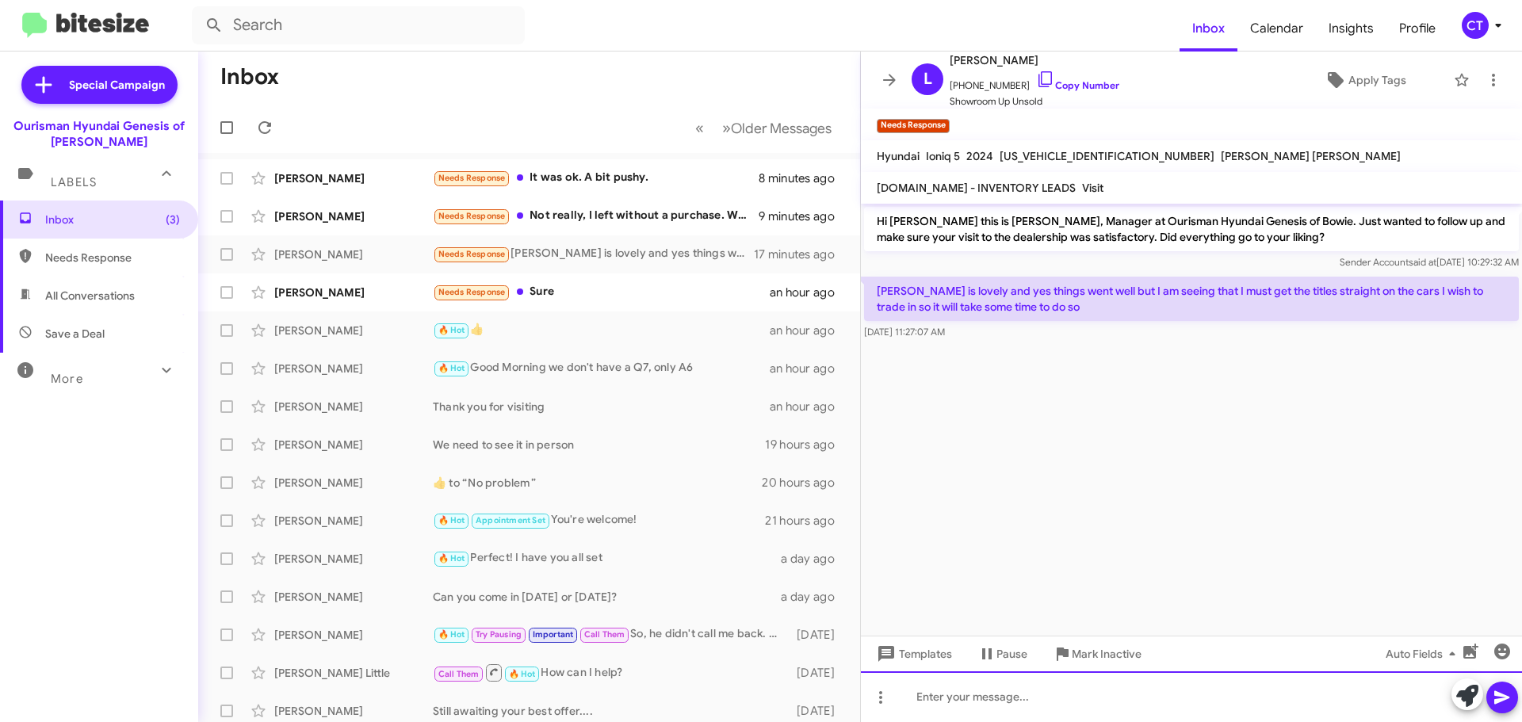
click at [1024, 697] on div at bounding box center [1191, 696] width 661 height 51
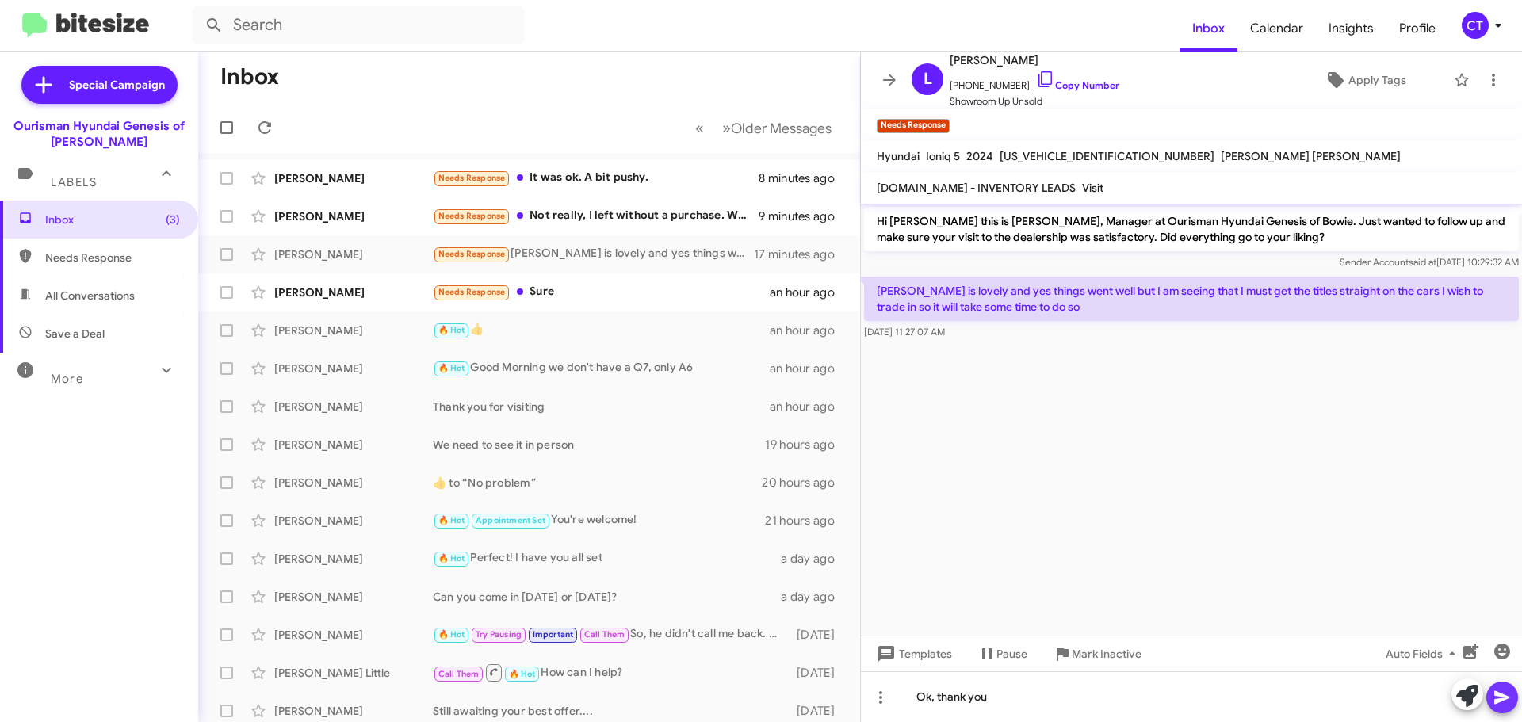
click at [1512, 694] on button at bounding box center [1502, 698] width 32 height 32
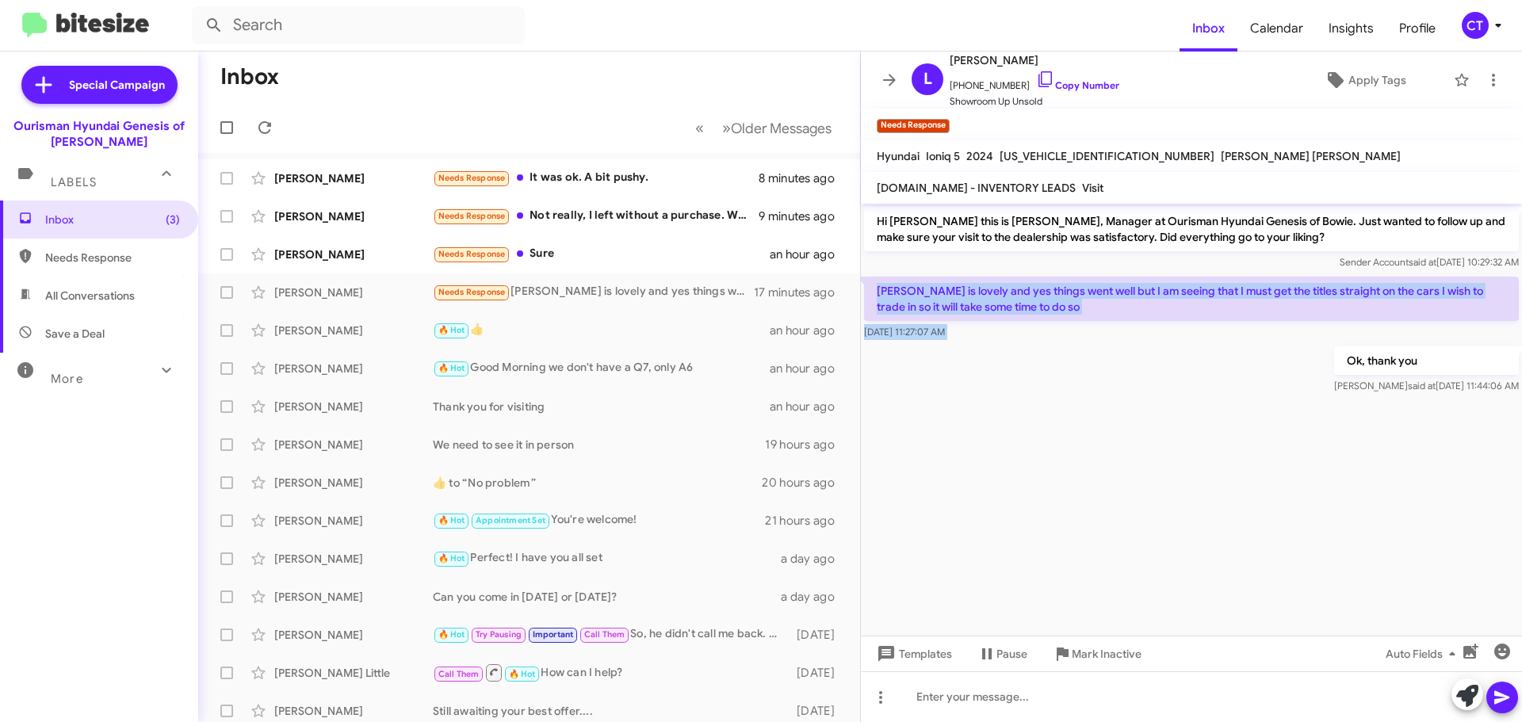
drag, startPoint x: 870, startPoint y: 285, endPoint x: 1063, endPoint y: 344, distance: 201.4
click at [1063, 344] on div "Hi [PERSON_NAME] this is [PERSON_NAME], Manager at Ourisman Hyundai Genesis of …" at bounding box center [1191, 300] width 661 height 193
copy div "[PERSON_NAME] is lovely and yes things went well but I am seeing that I must ge…"
click at [1485, 71] on icon at bounding box center [1493, 80] width 19 height 19
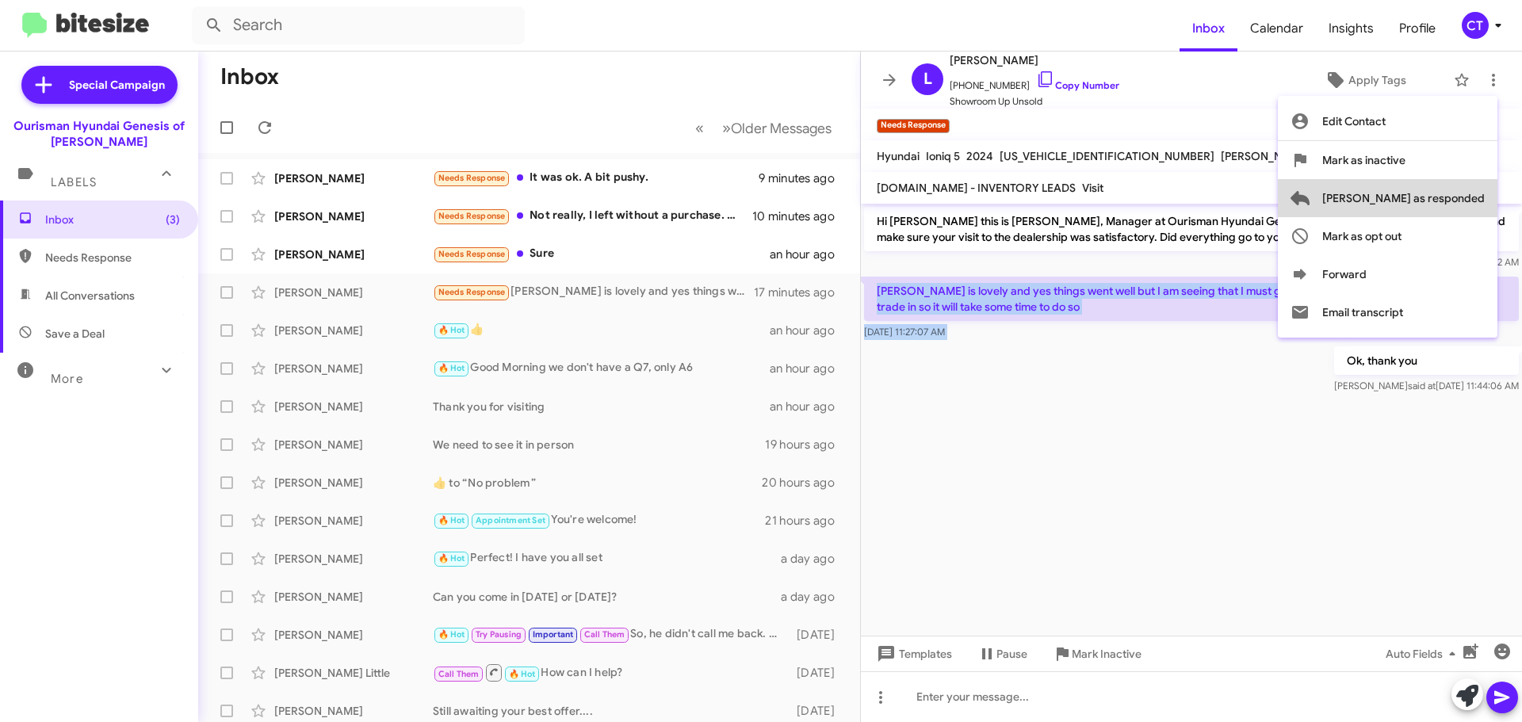
click at [1456, 195] on span "[PERSON_NAME] as responded" at bounding box center [1403, 198] width 162 height 38
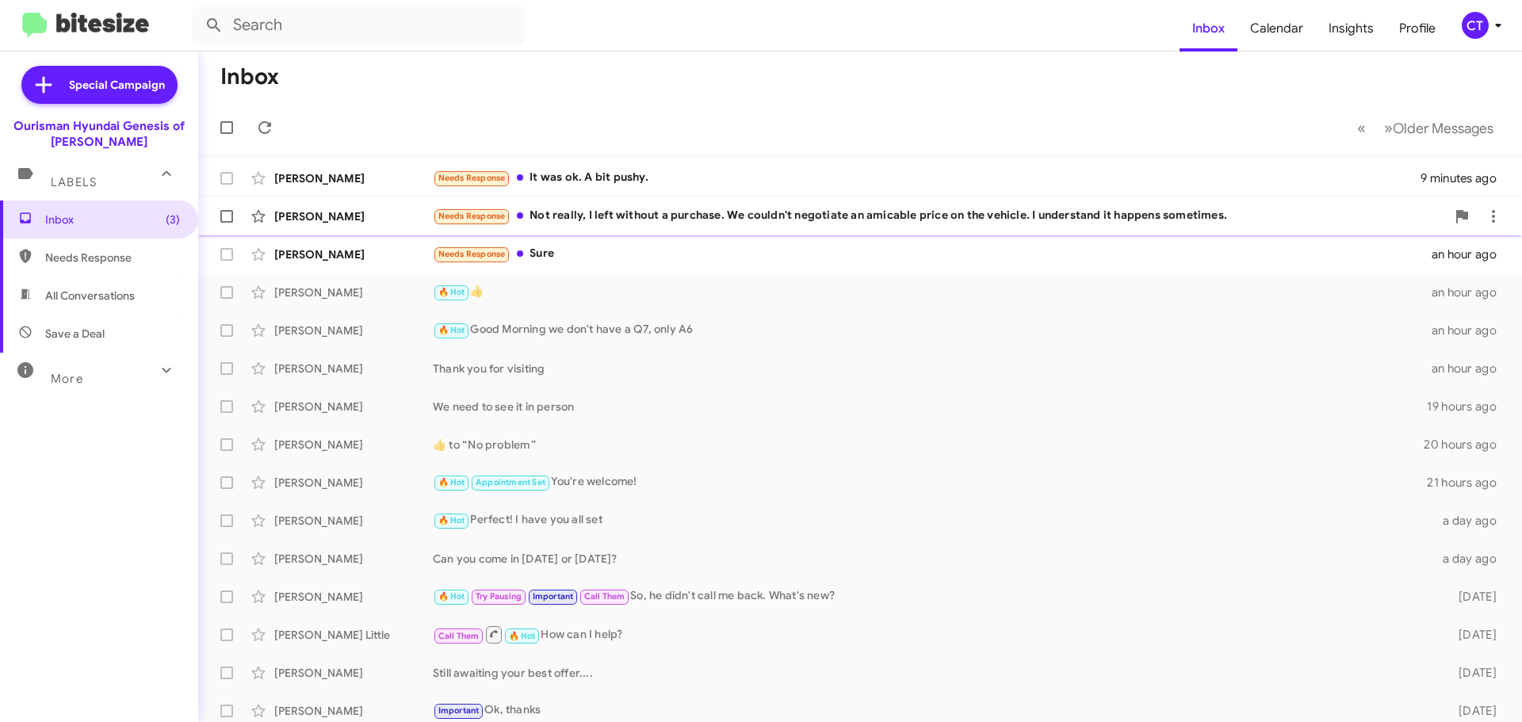
click at [618, 230] on div "[PERSON_NAME] Needs Response Not really, I left without a purchase. We couldn't…" at bounding box center [860, 217] width 1298 height 32
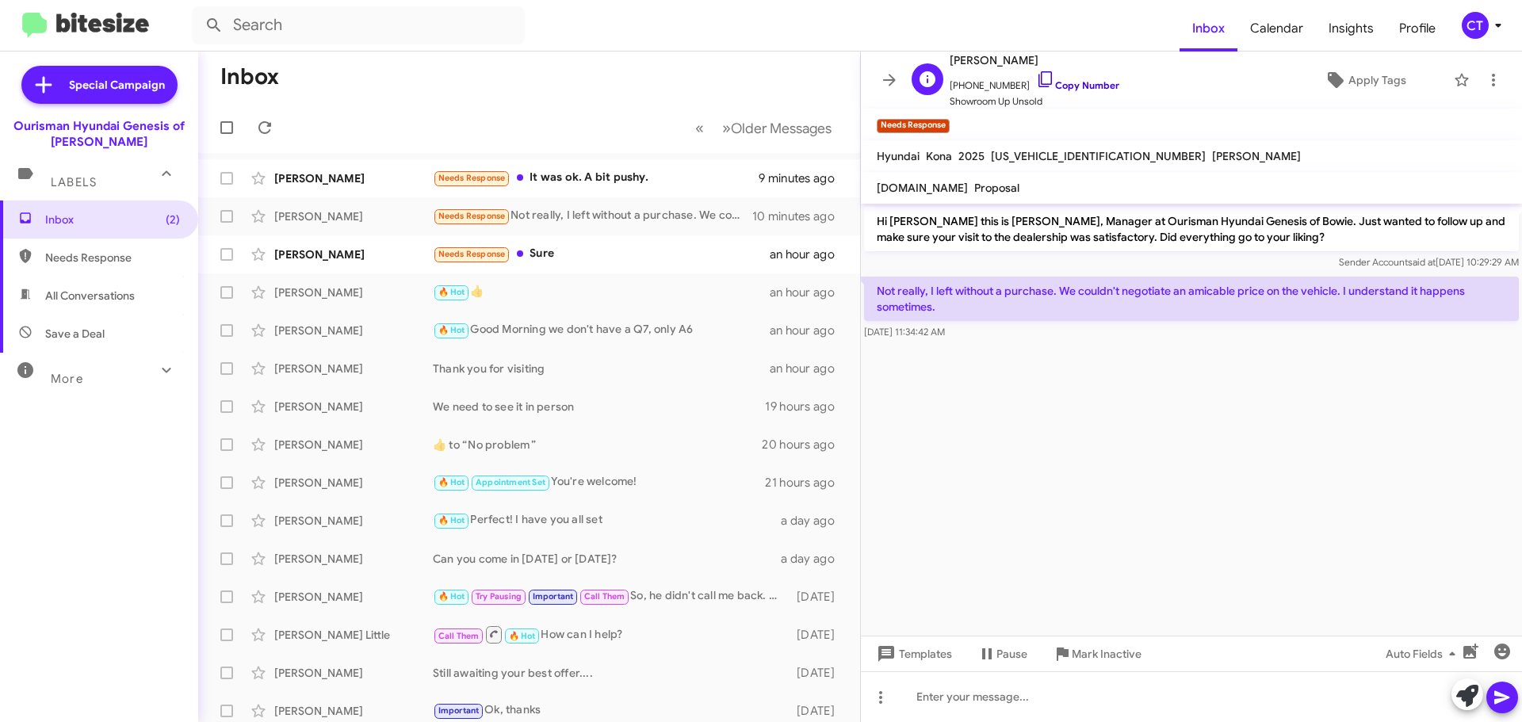
click at [1036, 78] on icon at bounding box center [1045, 79] width 19 height 19
drag, startPoint x: 881, startPoint y: 285, endPoint x: 1108, endPoint y: 350, distance: 236.8
click at [1108, 350] on cdk-virtual-scroll-viewport "Hi [PERSON_NAME] this is [PERSON_NAME], Manager at Ourisman Hyundai Genesis of …" at bounding box center [1191, 420] width 661 height 432
copy div "Not really, I left without a purchase. We couldn't negotiate an amicable price …"
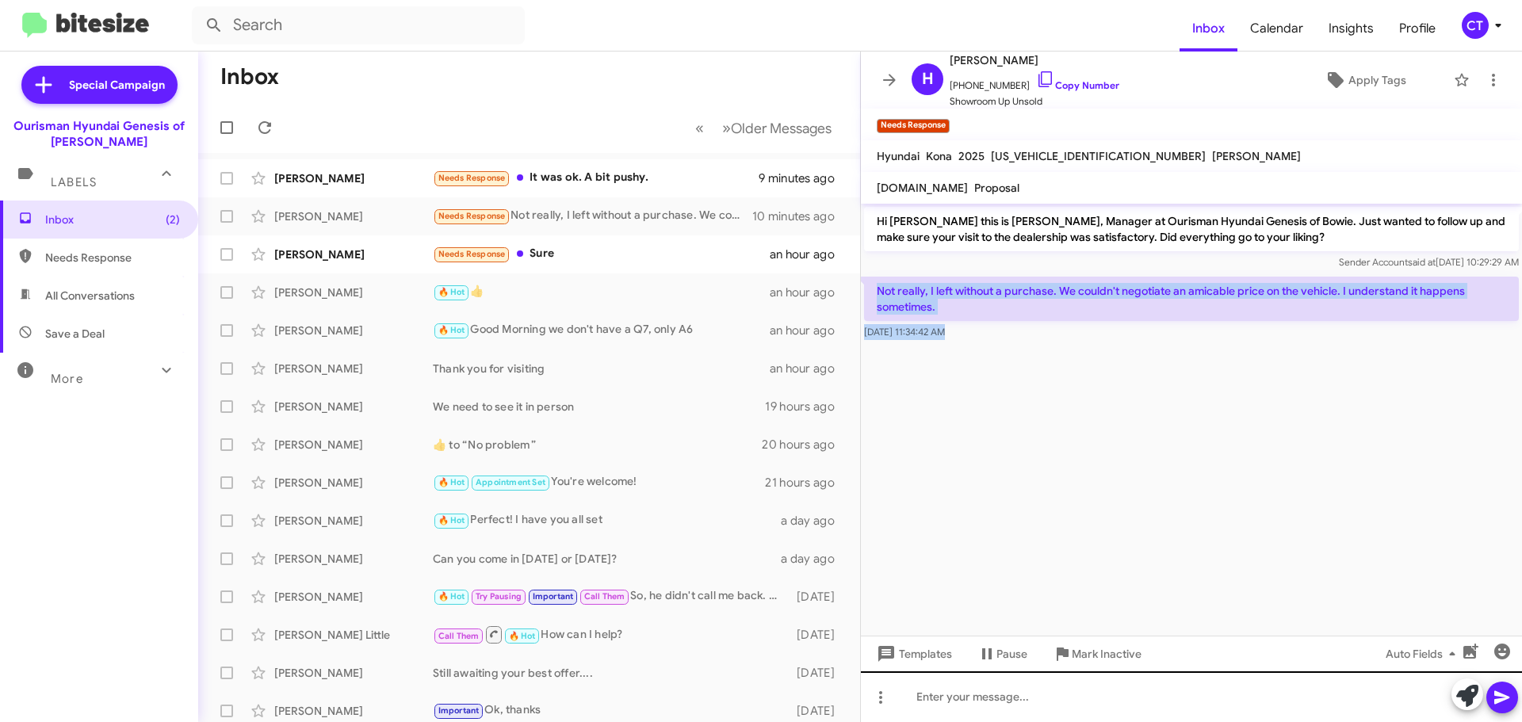
click at [996, 671] on div "Templates Pause Mark Inactive Auto Fields" at bounding box center [1191, 654] width 661 height 36
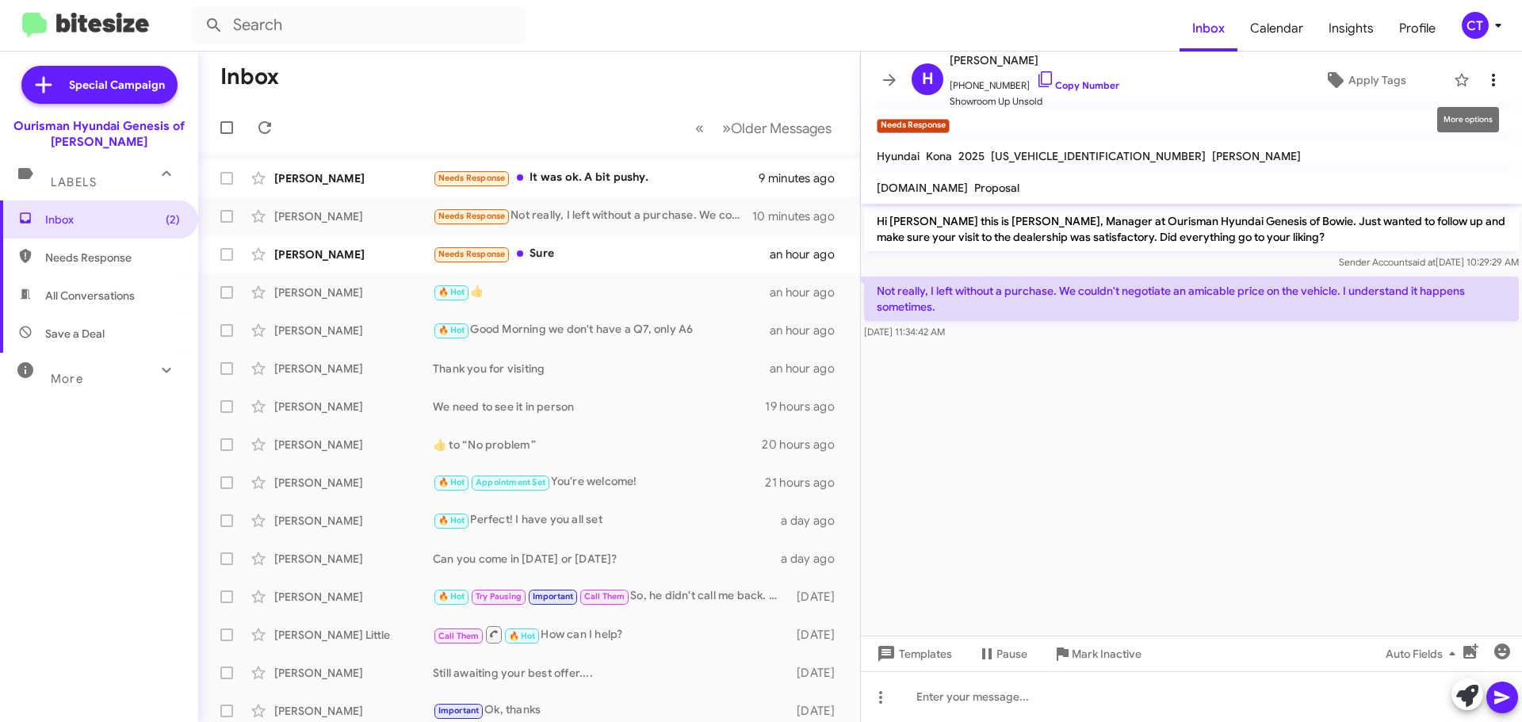
click at [1488, 75] on icon at bounding box center [1493, 80] width 19 height 19
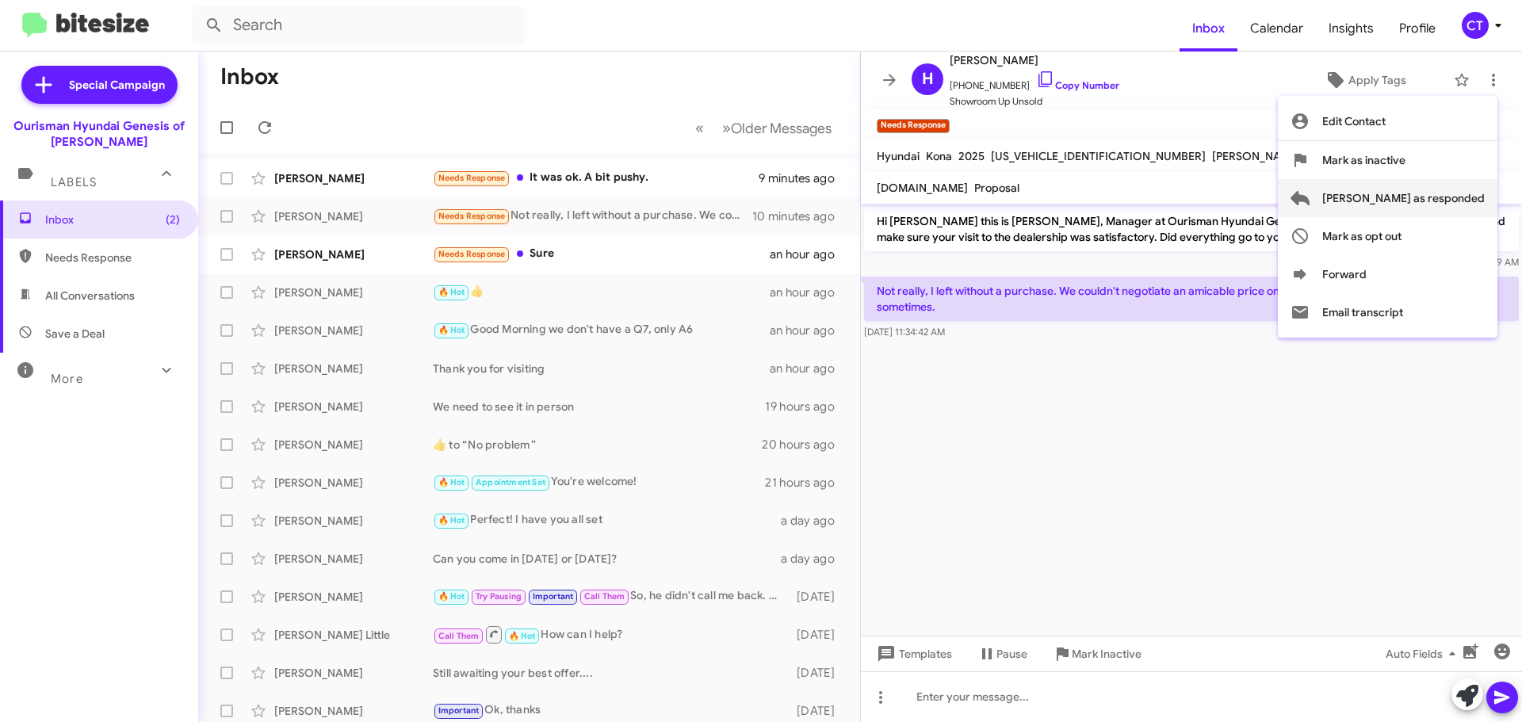
click at [1413, 188] on span "[PERSON_NAME] as responded" at bounding box center [1403, 198] width 162 height 38
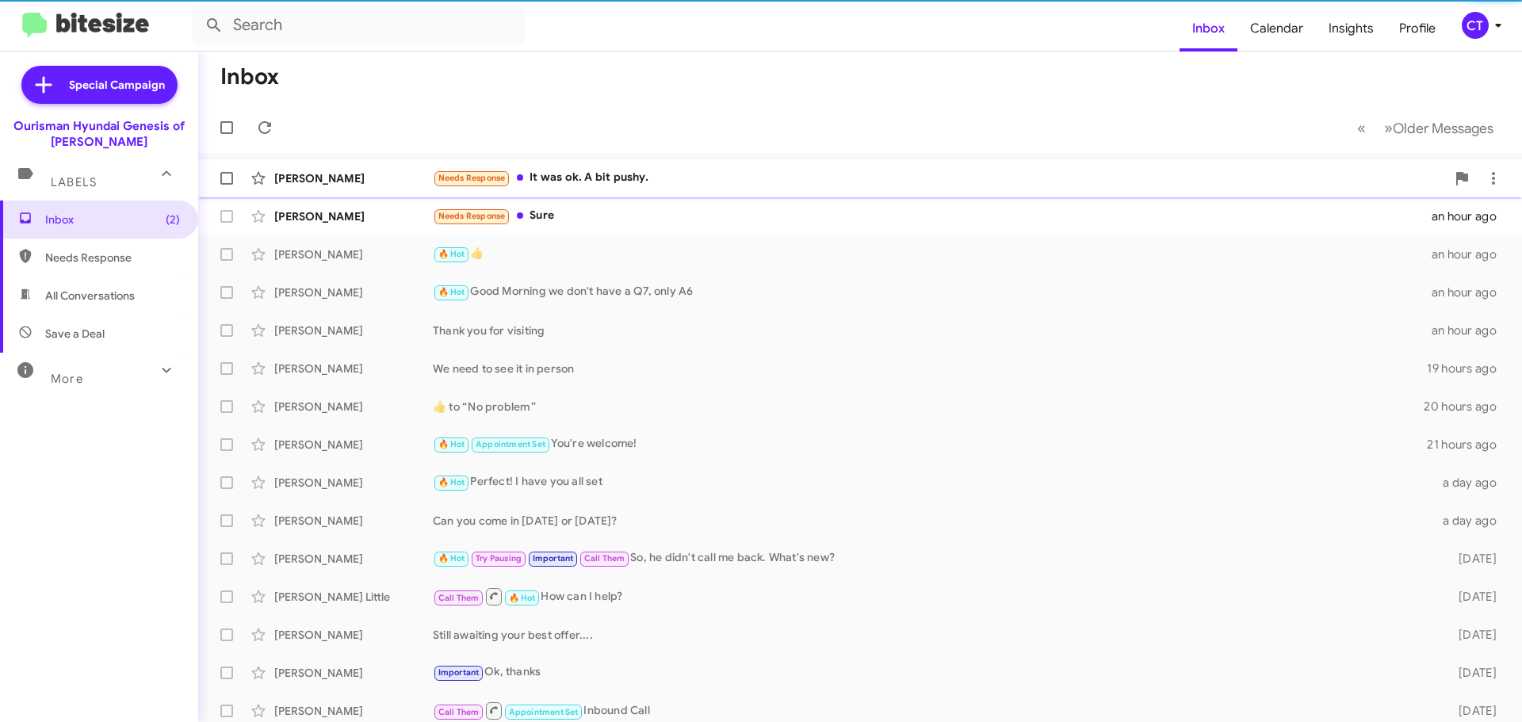
click at [633, 176] on div "Needs Response It was ok. A bit pushy." at bounding box center [939, 178] width 1013 height 18
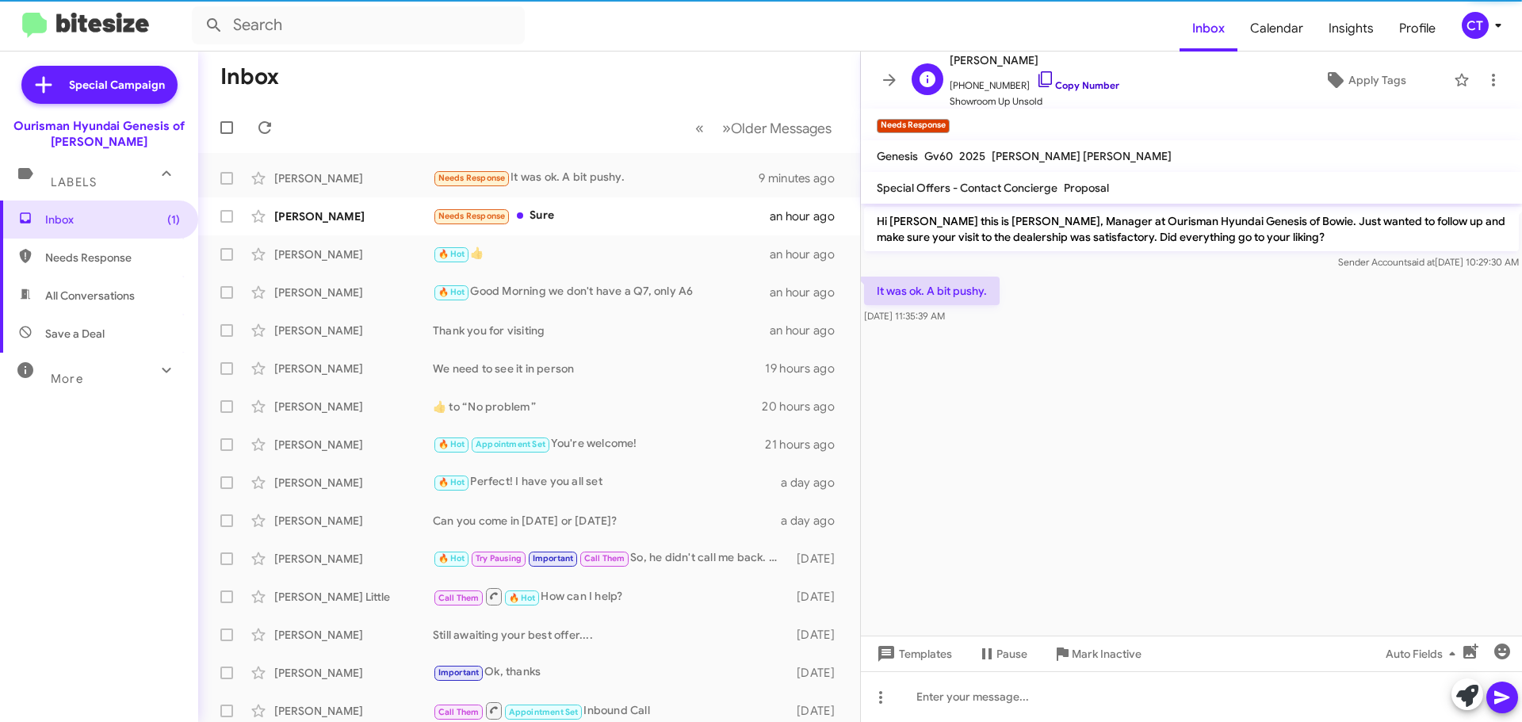
click at [1036, 77] on icon at bounding box center [1045, 79] width 19 height 19
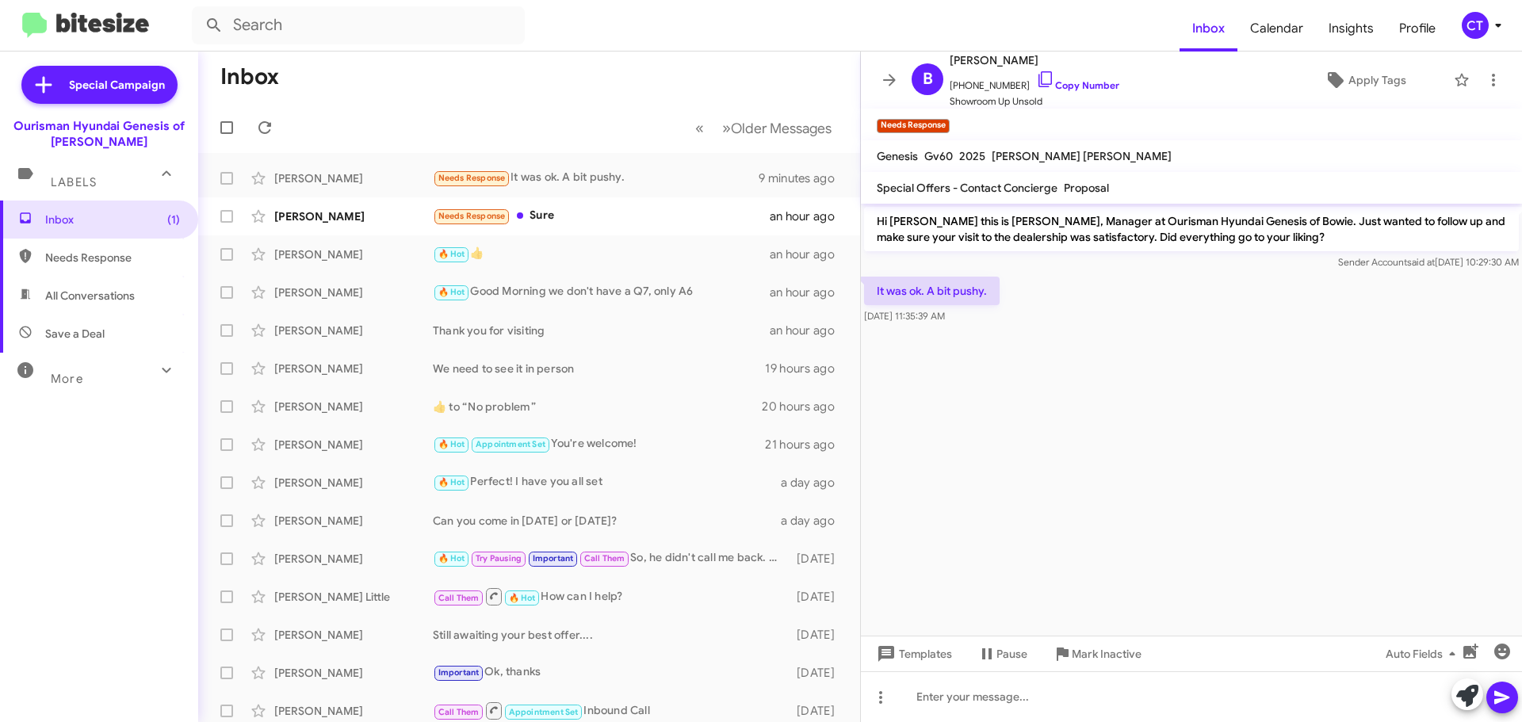
drag, startPoint x: 871, startPoint y: 292, endPoint x: 981, endPoint y: 314, distance: 112.2
click at [981, 314] on div "It was ok. A bit pushy. [DATE] 11:35:39 AM" at bounding box center [932, 301] width 136 height 48
copy div "It was ok. A bit pushy. [DATE] 11:35:39 AM"
click at [1484, 83] on icon at bounding box center [1493, 80] width 19 height 19
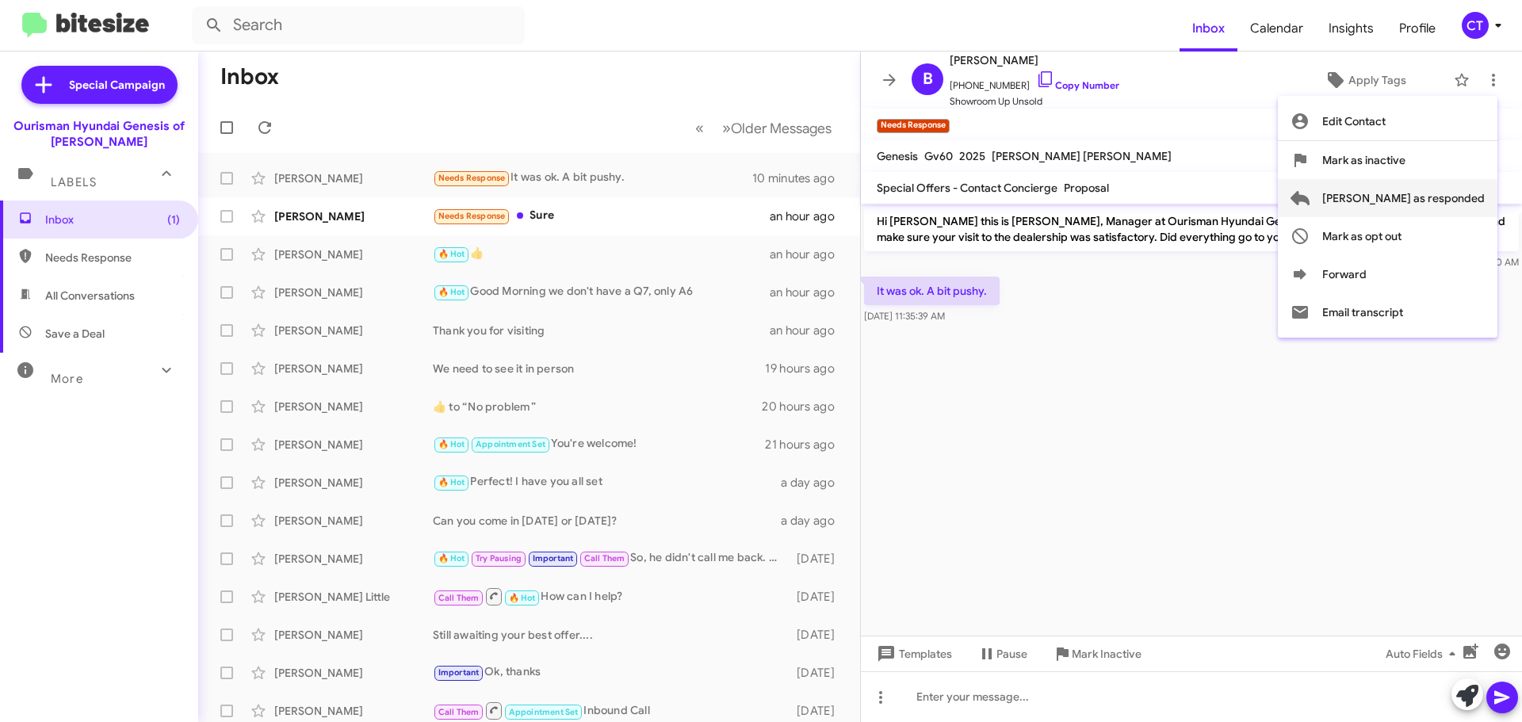
click at [1424, 196] on span "[PERSON_NAME] as responded" at bounding box center [1403, 198] width 162 height 38
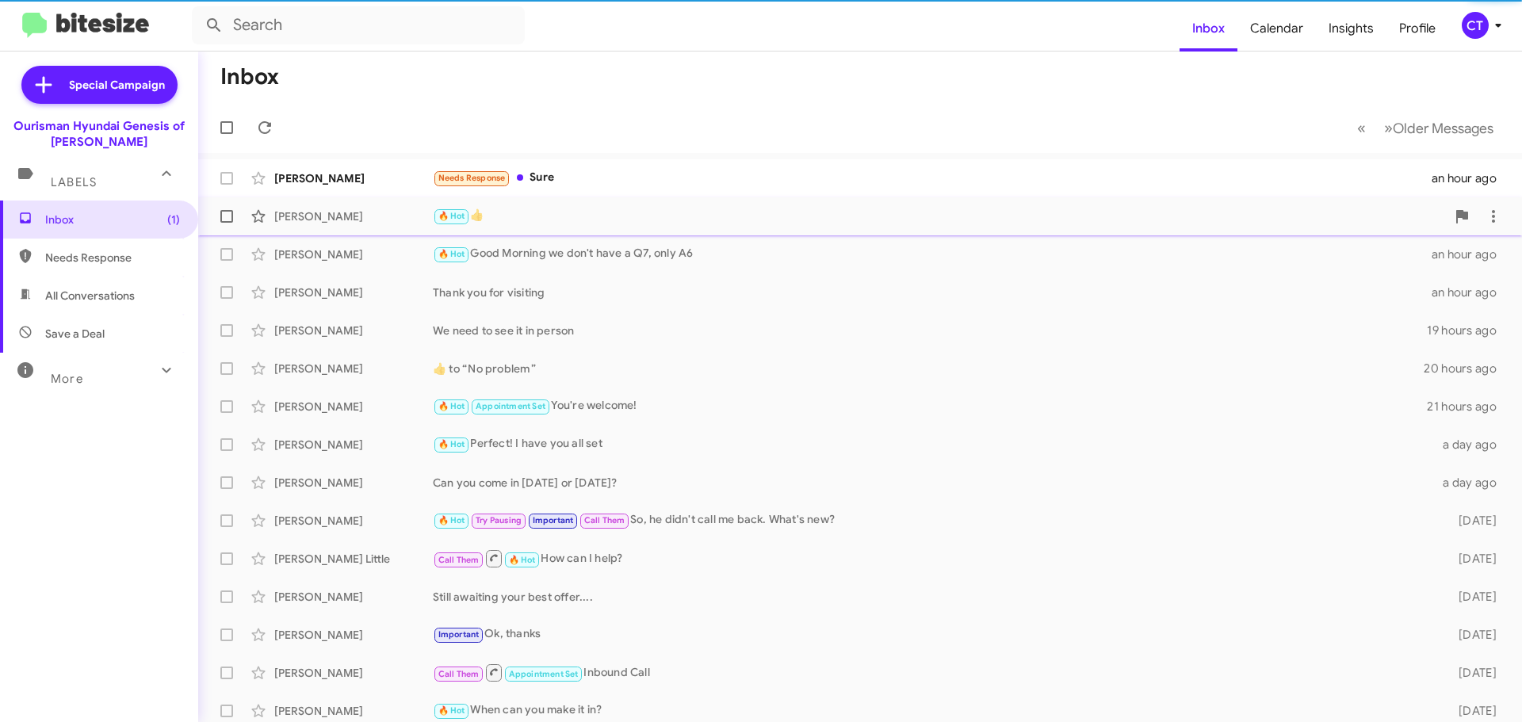
click at [537, 215] on div "🔥 Hot 👍" at bounding box center [939, 216] width 1013 height 18
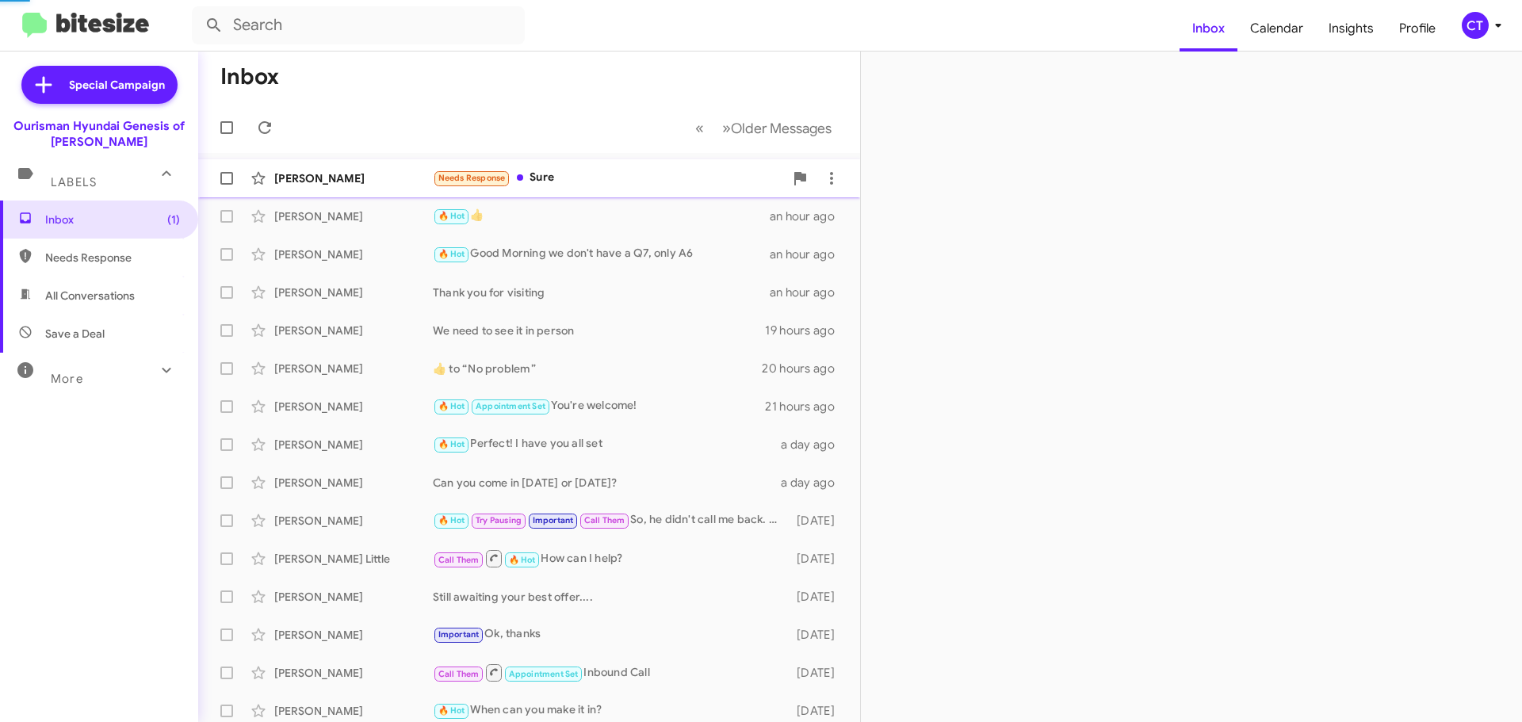
drag, startPoint x: 587, startPoint y: 179, endPoint x: 589, endPoint y: 188, distance: 8.9
click at [587, 178] on div "Needs Response Sure" at bounding box center [608, 178] width 351 height 18
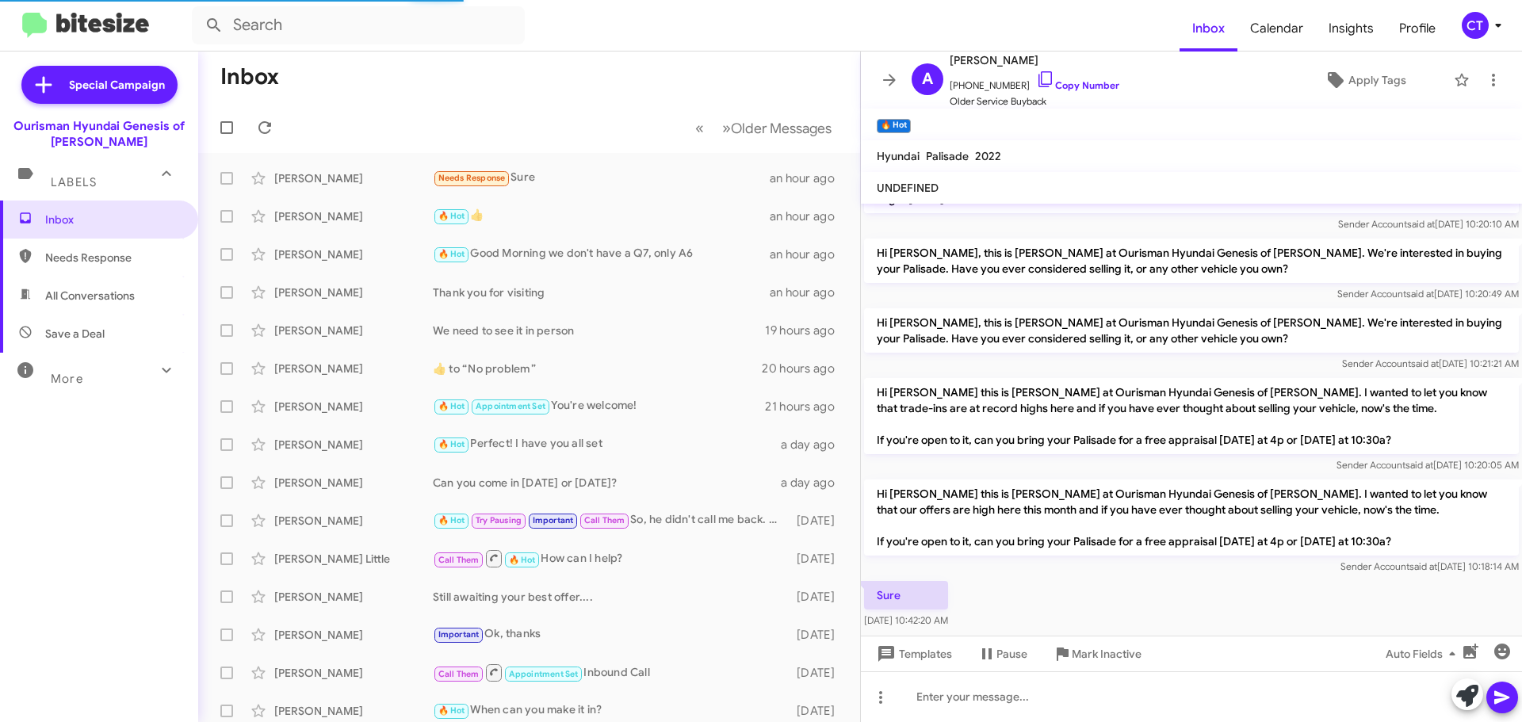
scroll to position [406, 0]
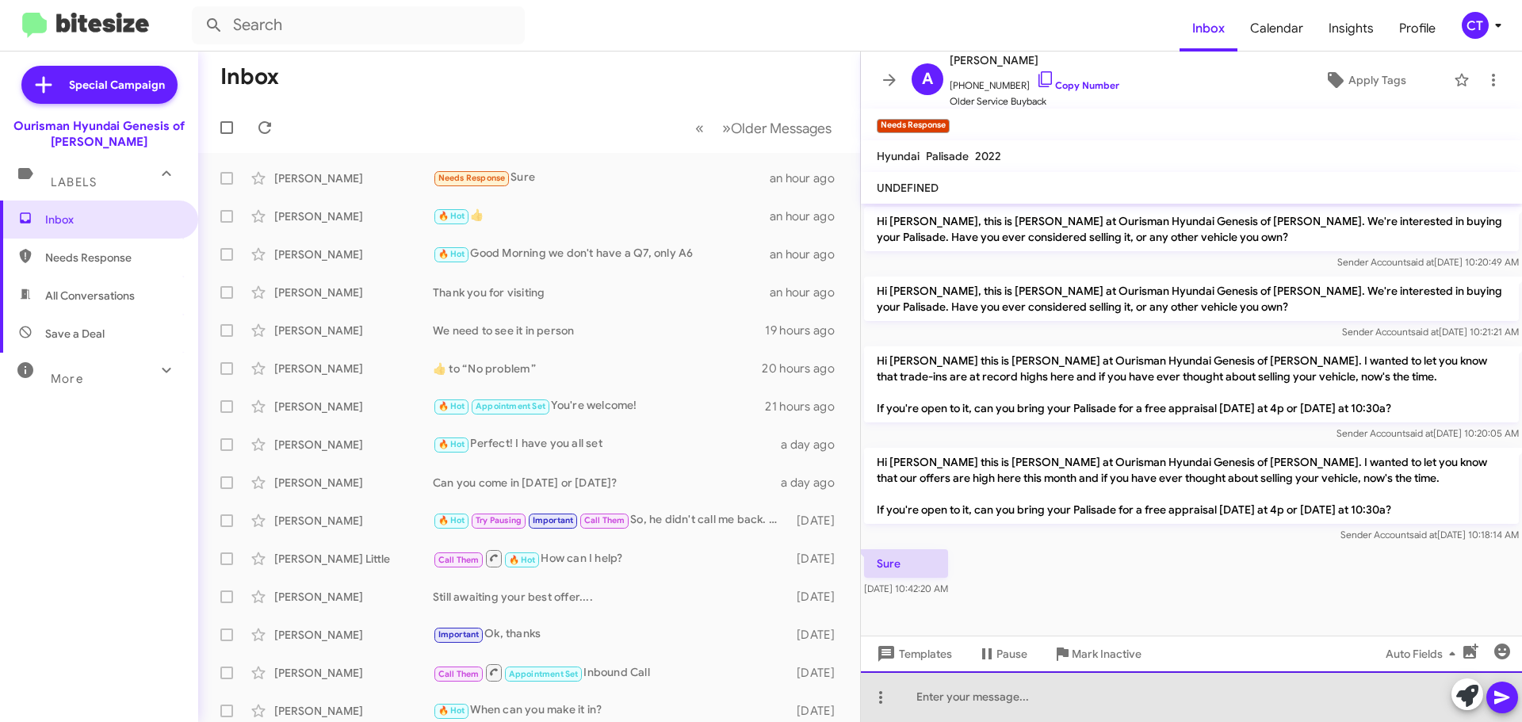
click at [1084, 707] on div at bounding box center [1191, 696] width 661 height 51
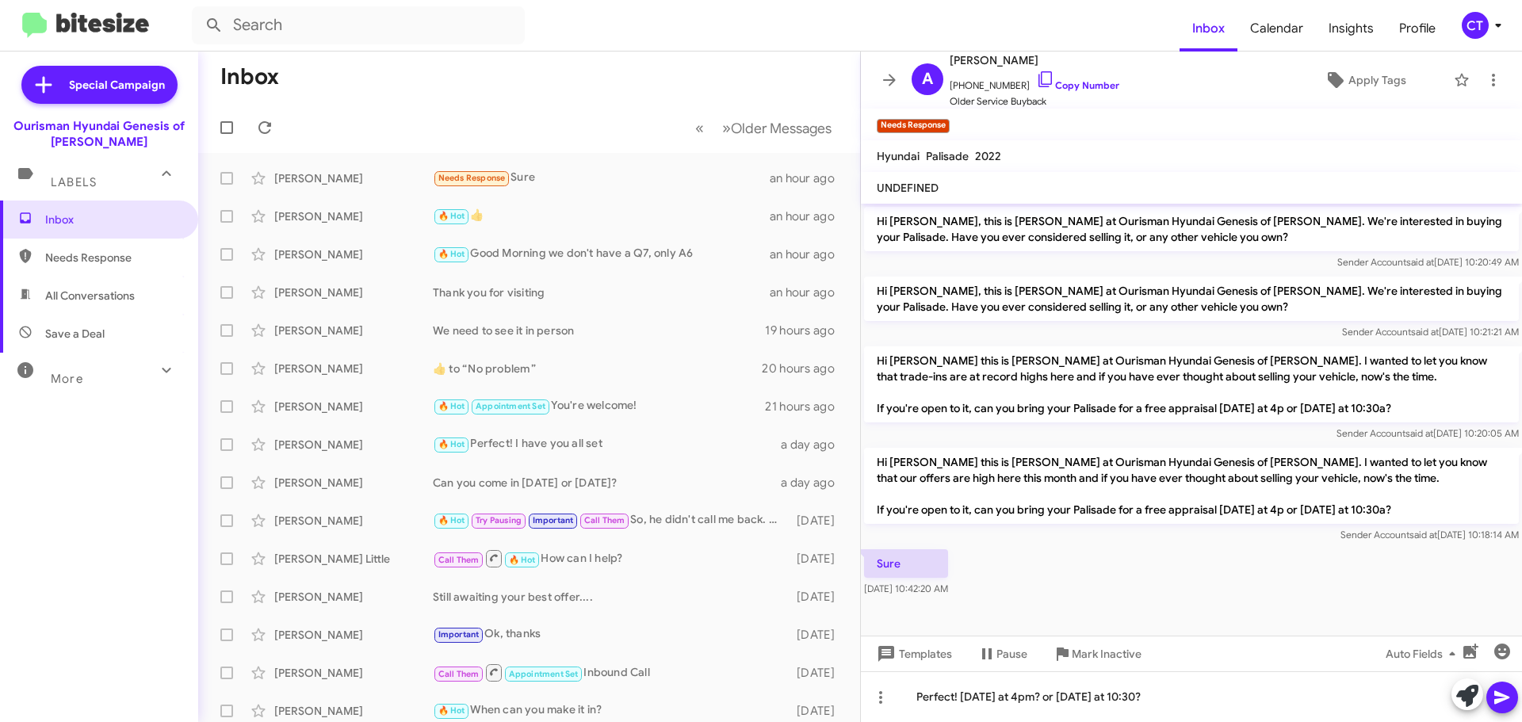
click at [1495, 699] on icon at bounding box center [1501, 697] width 15 height 13
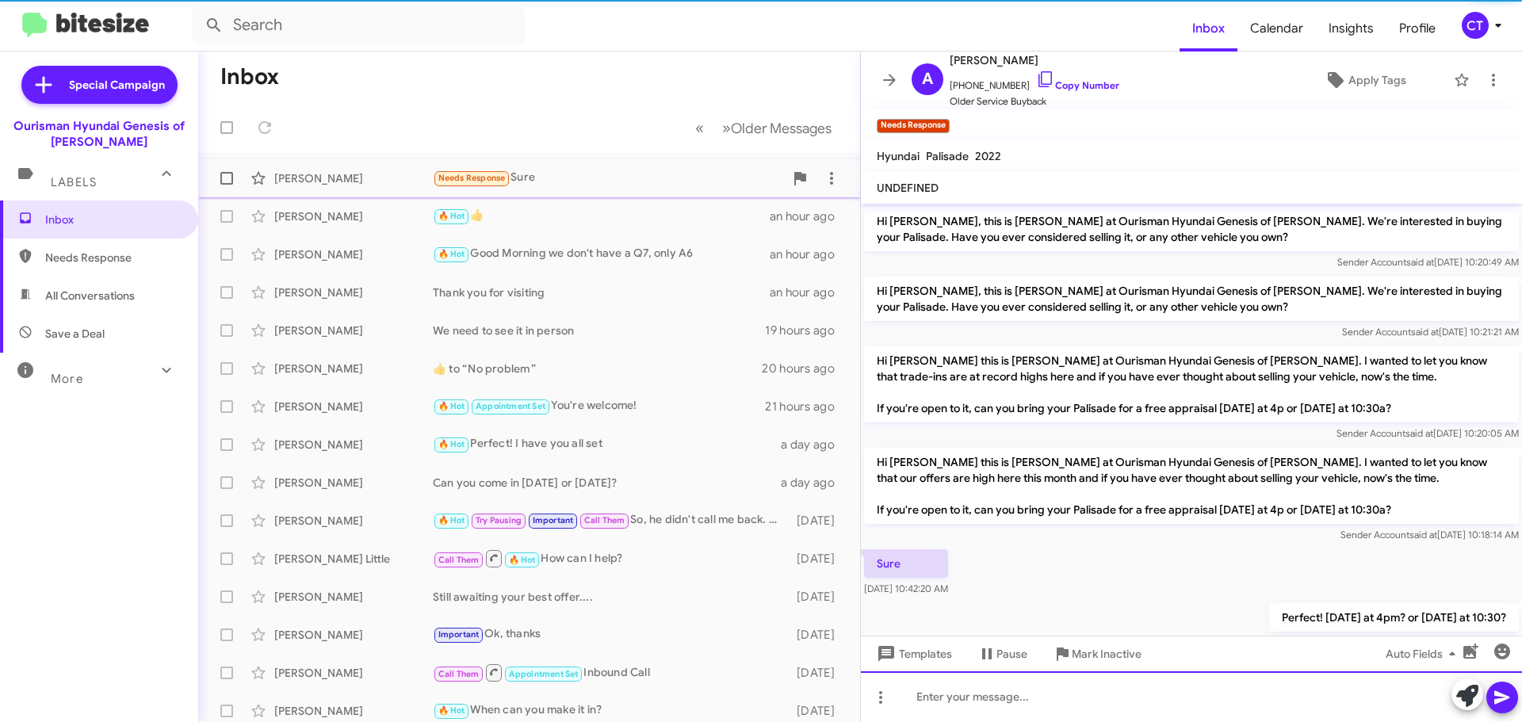
scroll to position [0, 0]
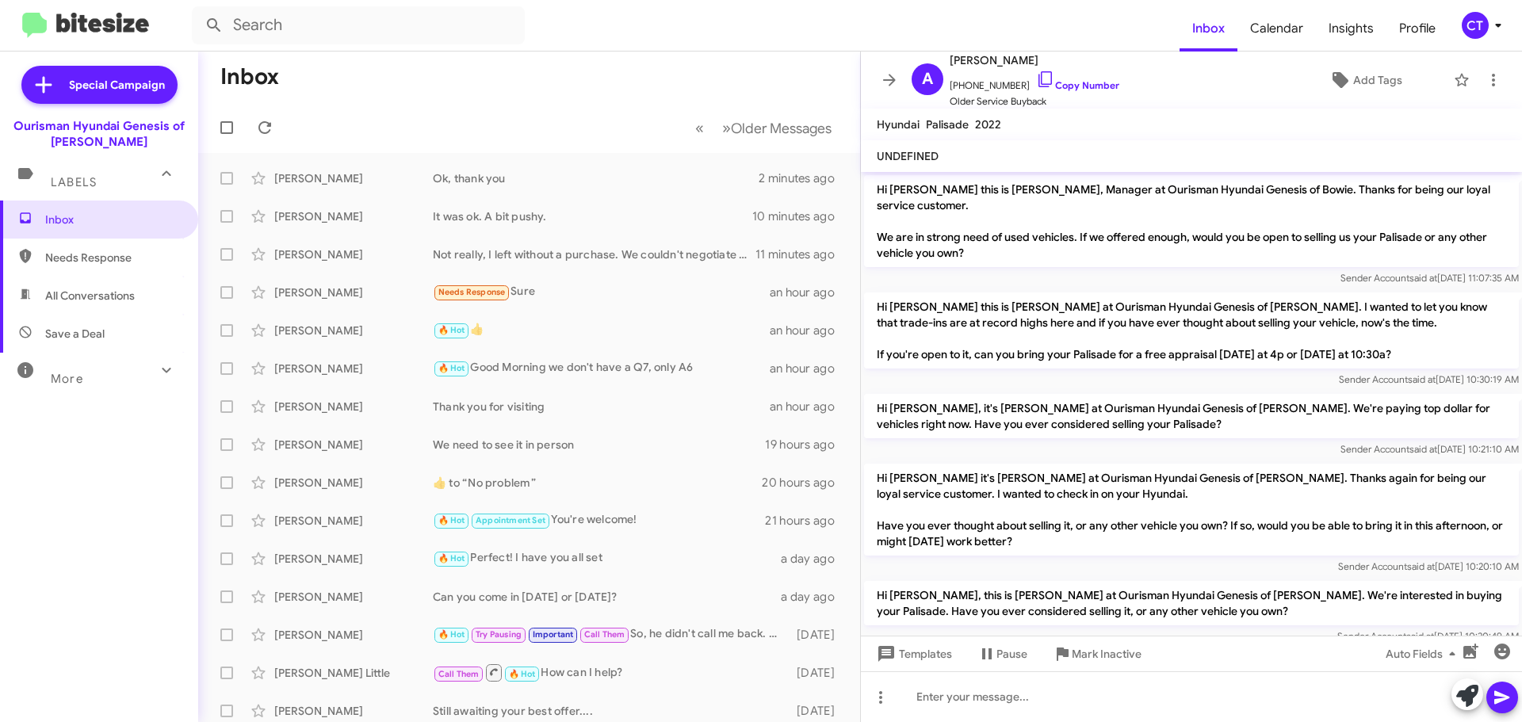
drag, startPoint x: 540, startPoint y: 81, endPoint x: 568, endPoint y: 81, distance: 28.5
click at [540, 80] on mat-toolbar-row "Inbox" at bounding box center [529, 77] width 662 height 51
